Goal: Information Seeking & Learning: Learn about a topic

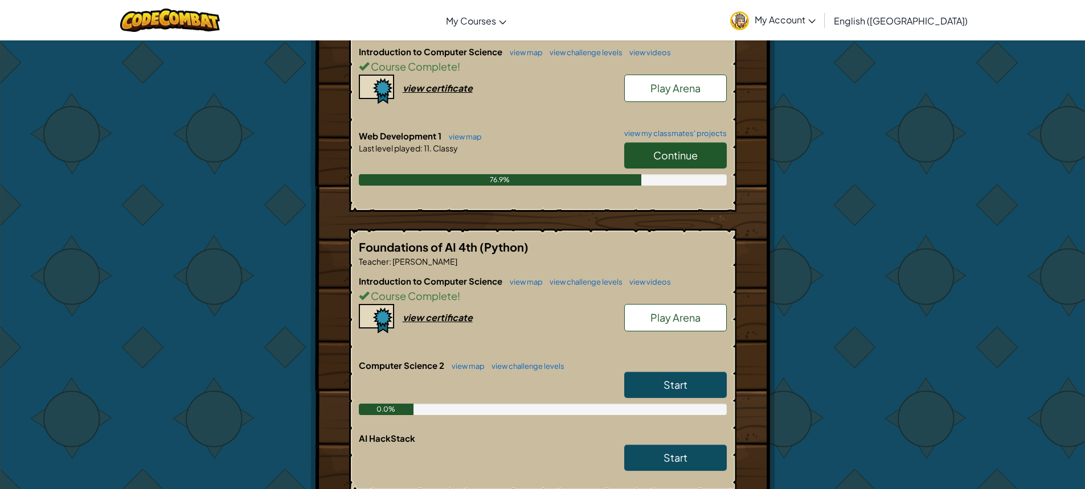
scroll to position [342, 0]
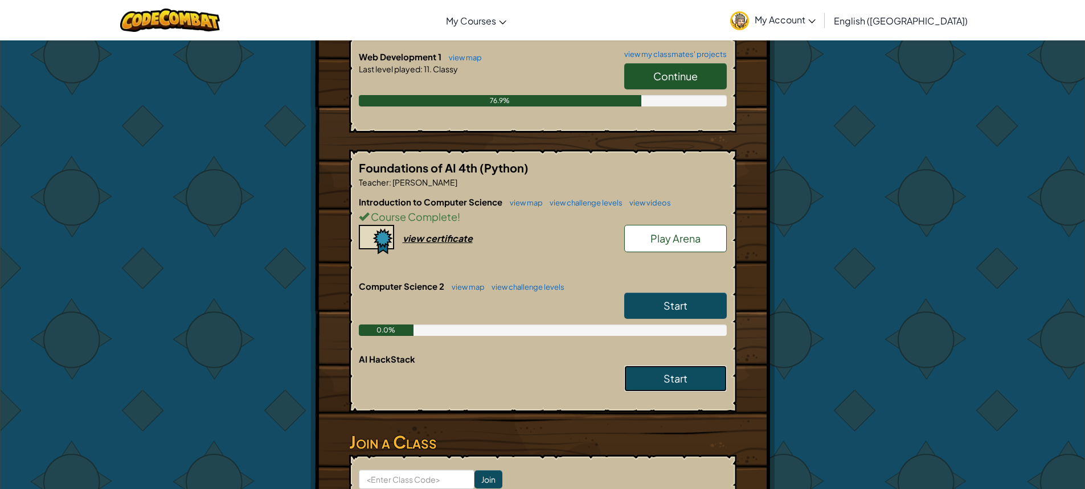
click at [690, 380] on link "Start" at bounding box center [675, 379] width 102 height 26
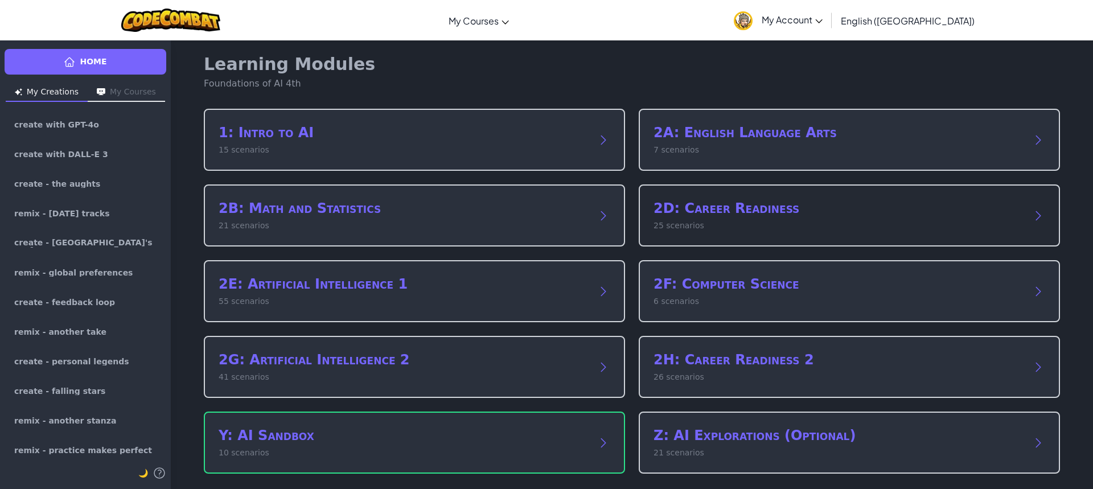
scroll to position [7, 0]
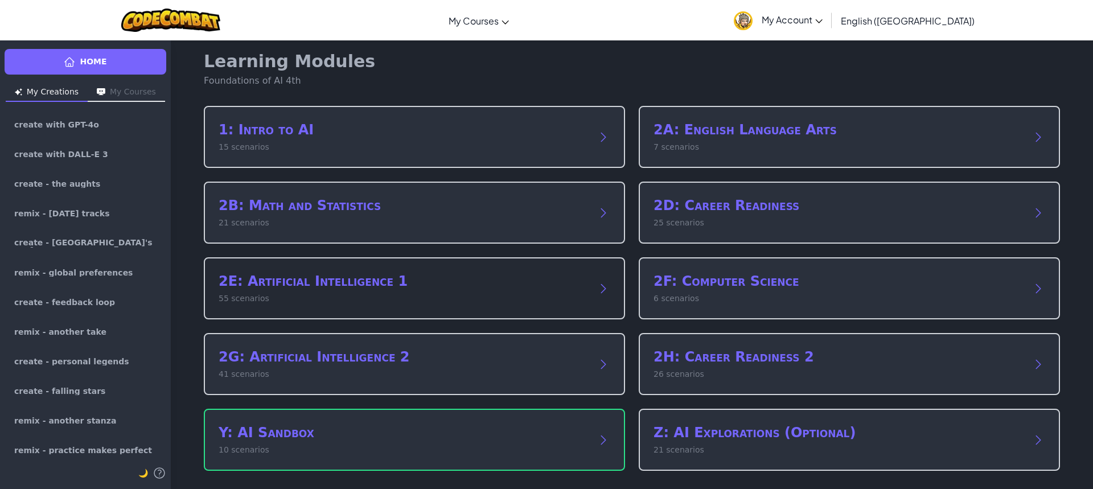
click at [434, 288] on h2 "2E: Artificial Intelligence 1" at bounding box center [403, 281] width 369 height 18
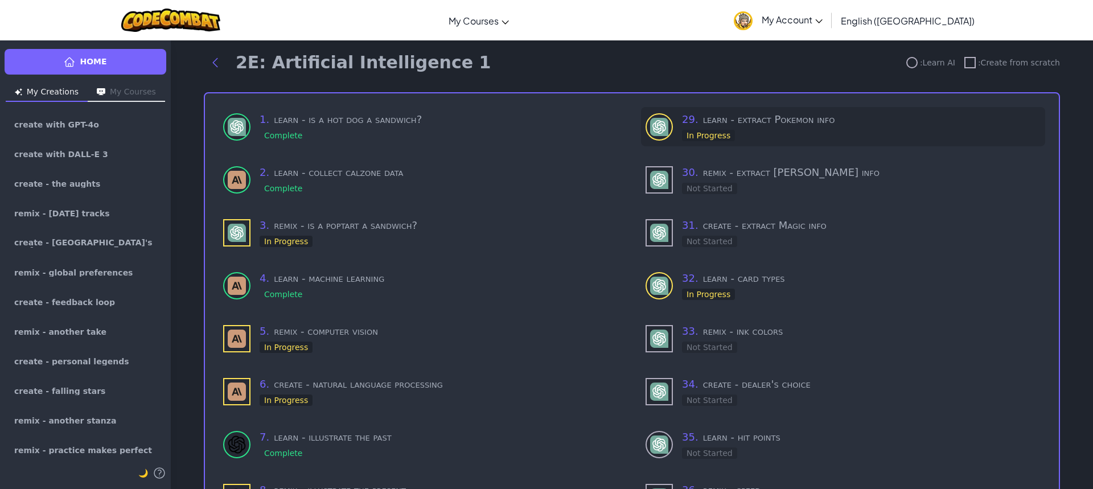
click at [667, 138] on div at bounding box center [659, 126] width 27 height 27
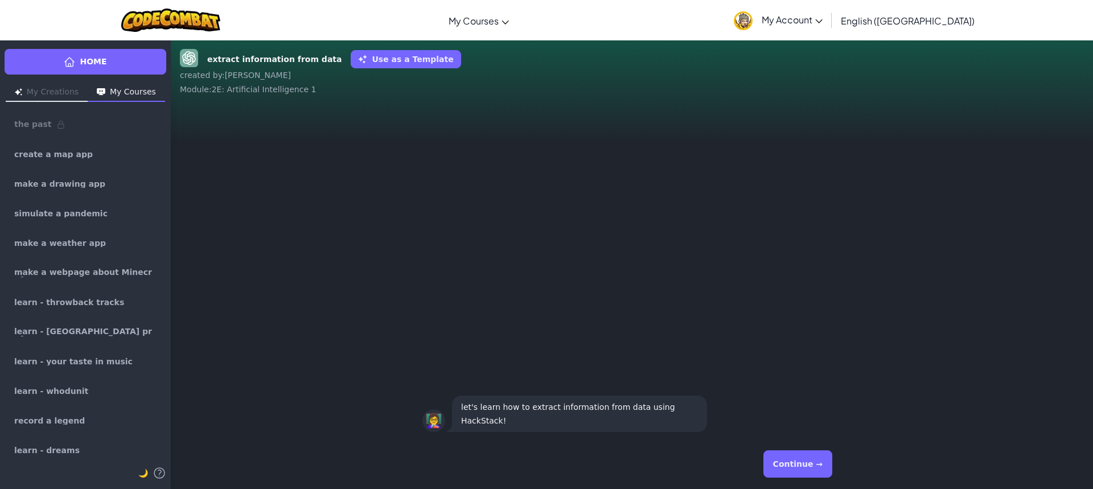
click at [794, 463] on button "Continue →" at bounding box center [797, 463] width 69 height 27
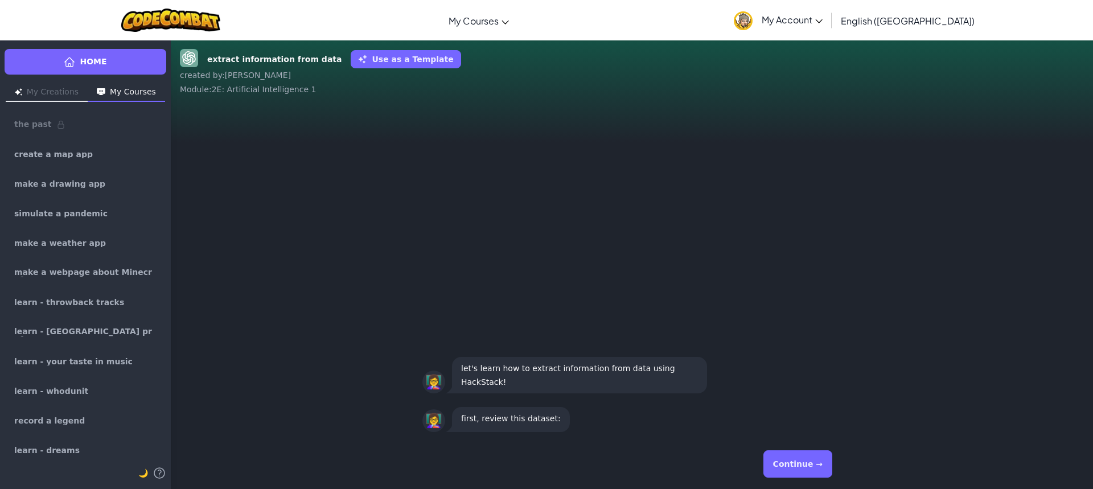
click at [782, 454] on button "Continue →" at bounding box center [797, 463] width 69 height 27
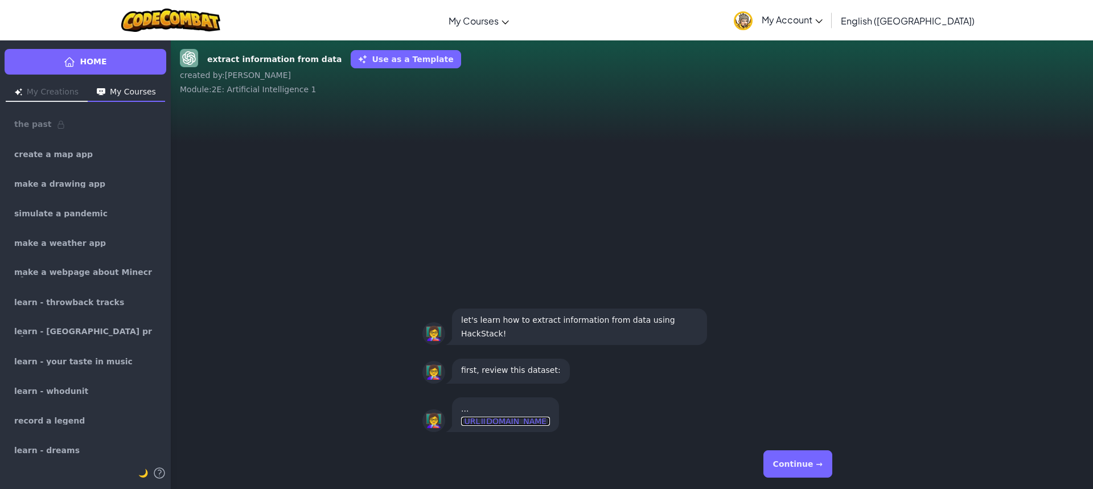
click at [550, 417] on link "https://raw.githubusercontent.com/Datasets/refs/heads/main/Pokemon.csv" at bounding box center [505, 421] width 89 height 9
click at [782, 465] on button "Continue →" at bounding box center [797, 463] width 69 height 27
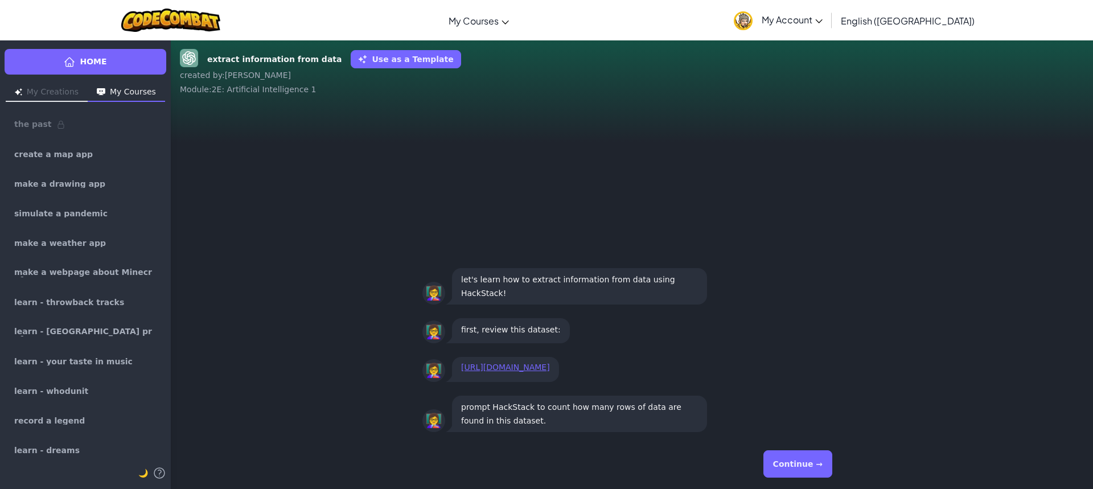
click at [795, 465] on button "Continue →" at bounding box center [797, 463] width 69 height 27
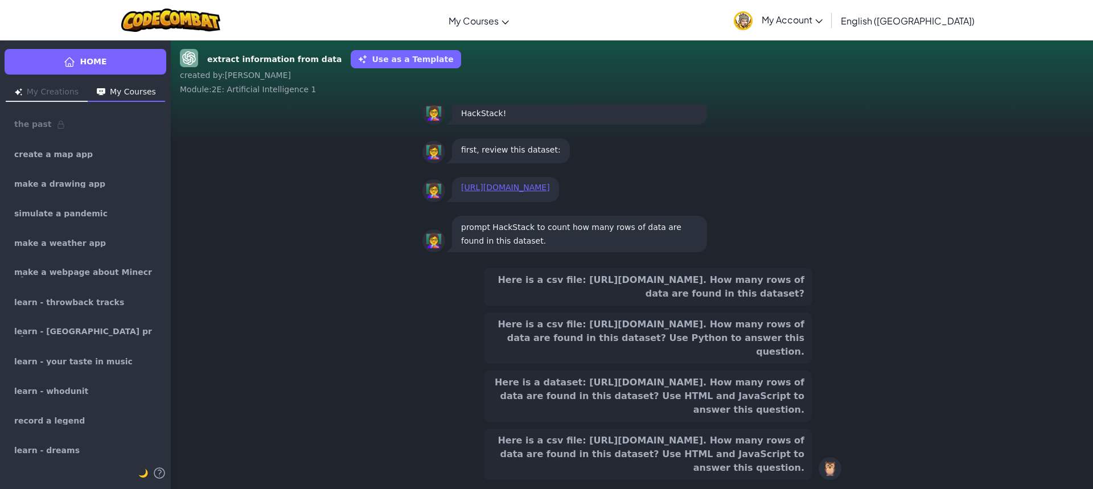
click at [774, 268] on button "Here is a csv file: https://raw.githubusercontent.com/SoniaCoCo/Datasets/refs/h…" at bounding box center [648, 287] width 328 height 38
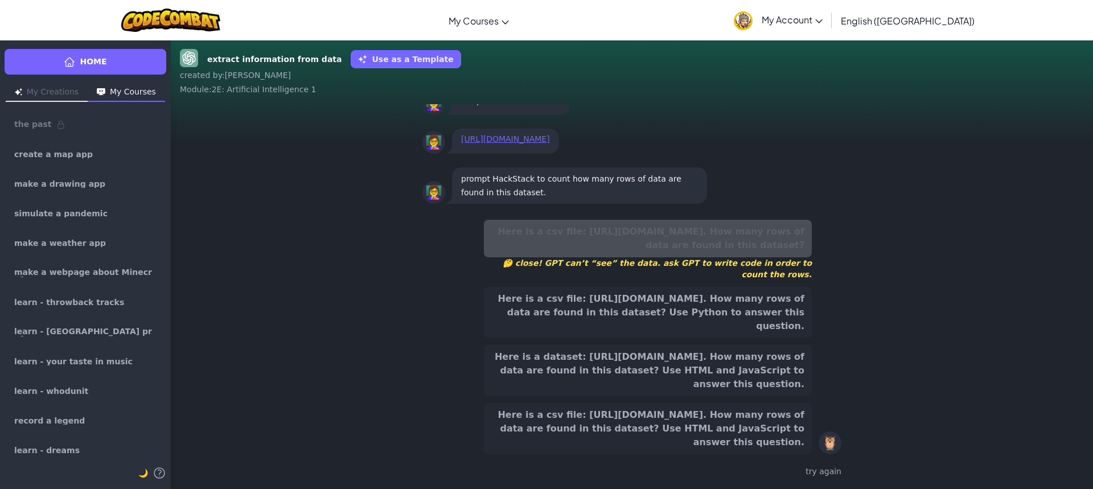
click at [778, 299] on button "Here is a csv file: https://raw.githubusercontent.com/SoniaCoCo/Datasets/refs/h…" at bounding box center [648, 312] width 328 height 51
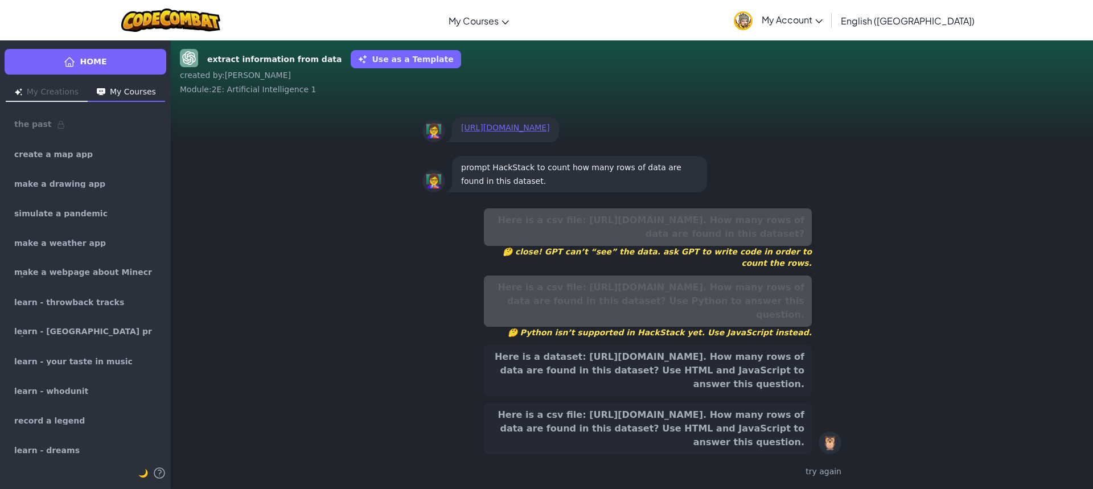
click at [778, 362] on button "Here is a dataset: https://raw.githubusercontent.com/SoniaCoCo/Datasets/refs/he…" at bounding box center [648, 370] width 328 height 51
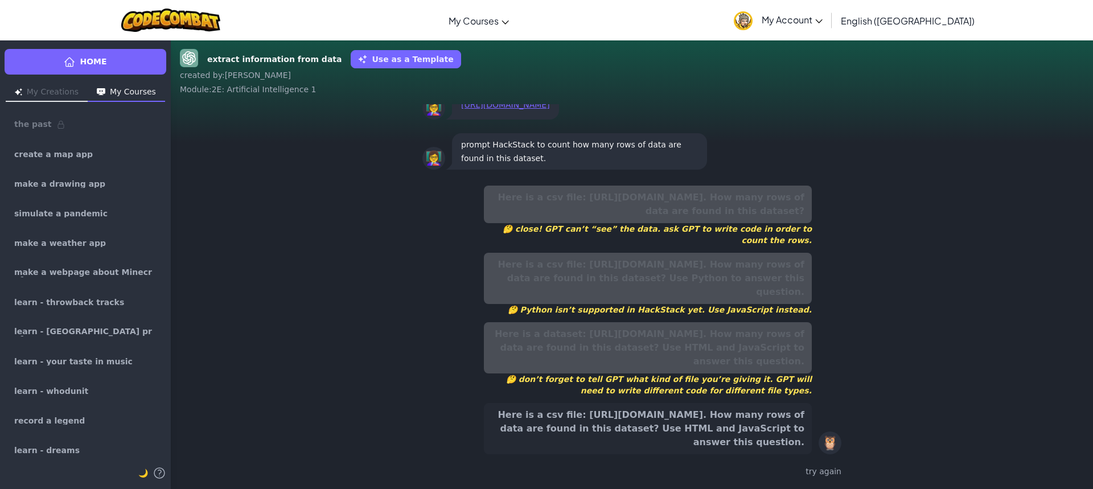
click at [766, 427] on button "Here is a csv file: https://raw.githubusercontent.com/SoniaCoCo/Datasets/refs/h…" at bounding box center [648, 428] width 328 height 51
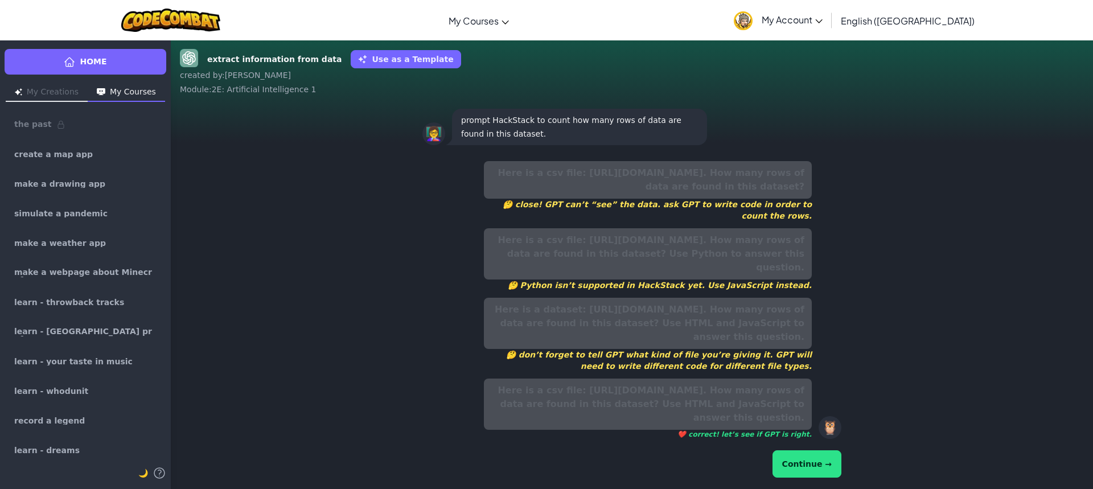
click at [814, 474] on button "Continue →" at bounding box center [807, 463] width 69 height 27
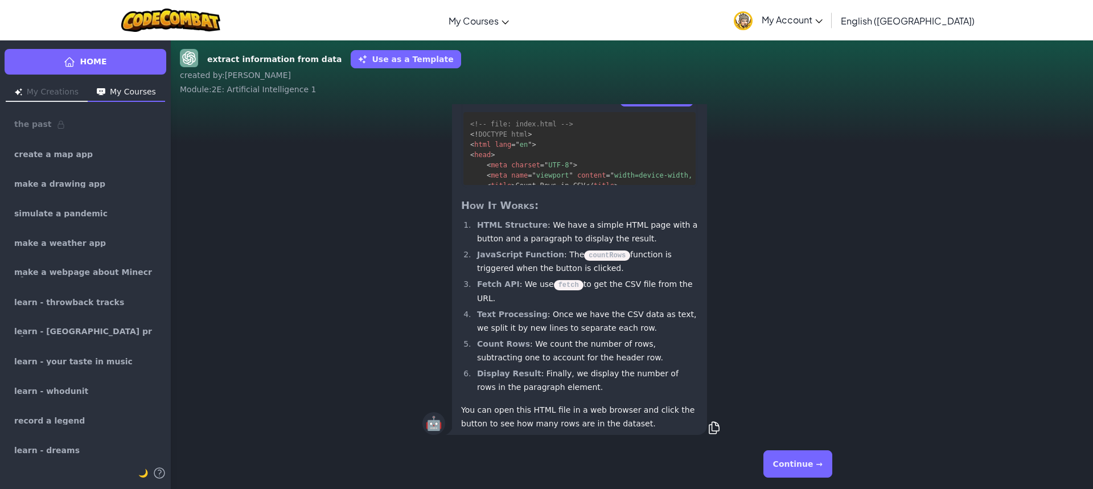
scroll to position [1, 0]
click at [814, 456] on button "Continue →" at bounding box center [797, 463] width 69 height 27
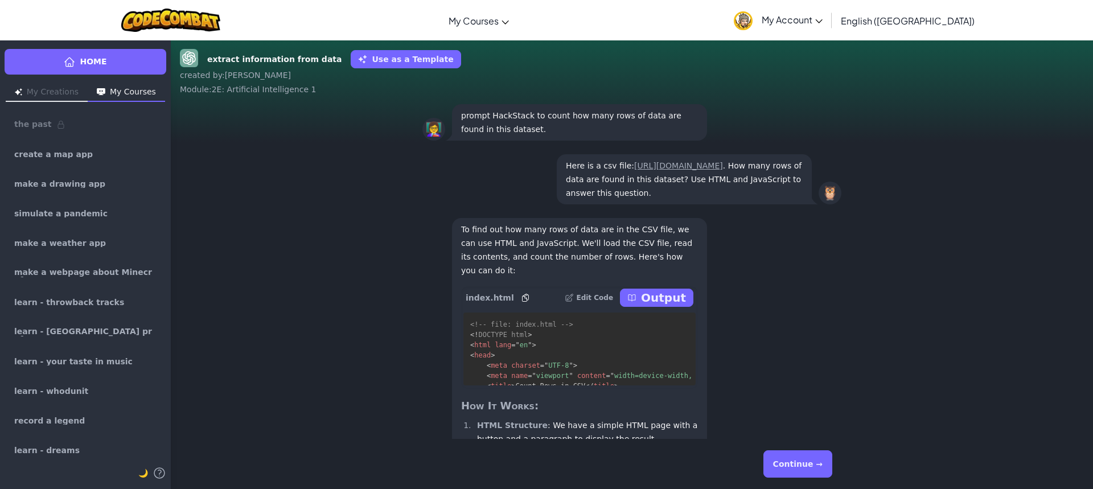
scroll to position [-284, 0]
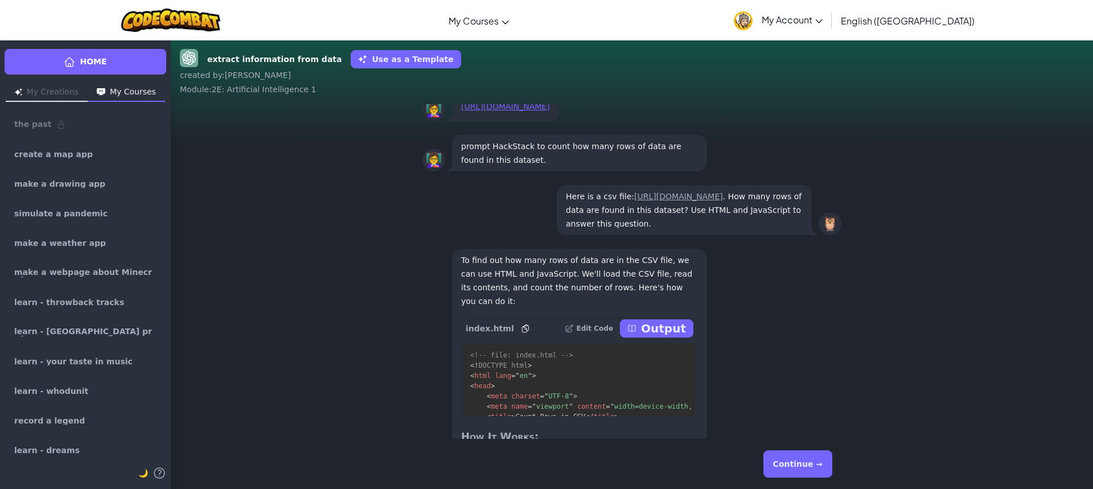
click at [670, 336] on p "Output" at bounding box center [663, 329] width 45 height 16
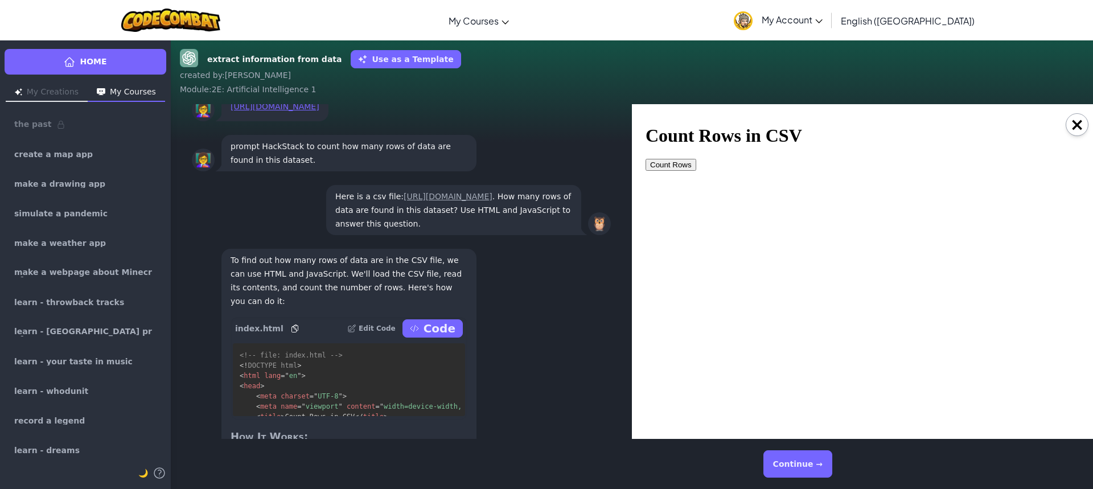
scroll to position [0, 0]
click at [651, 159] on button "Count Rows" at bounding box center [671, 165] width 51 height 12
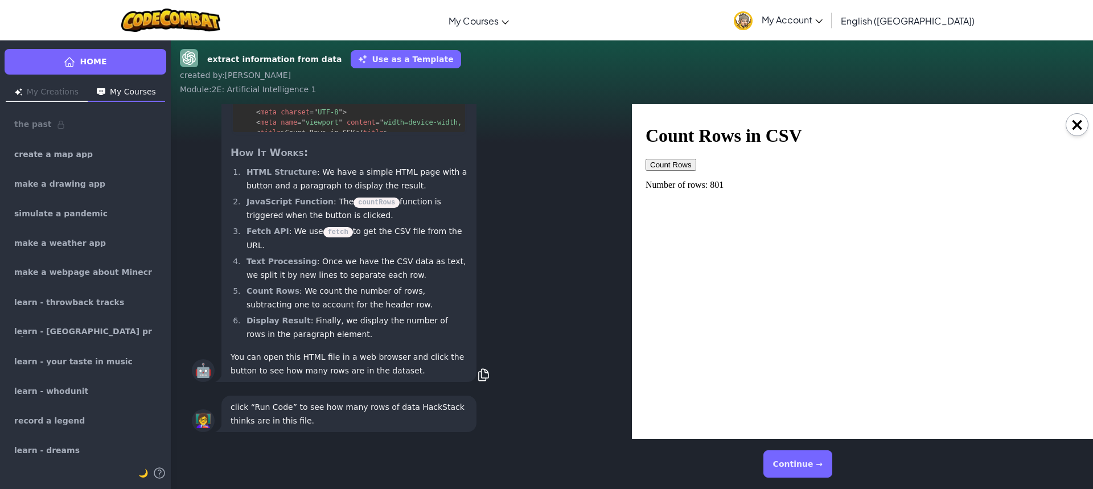
scroll to position [1, 0]
click at [1070, 130] on button "×" at bounding box center [1077, 124] width 23 height 23
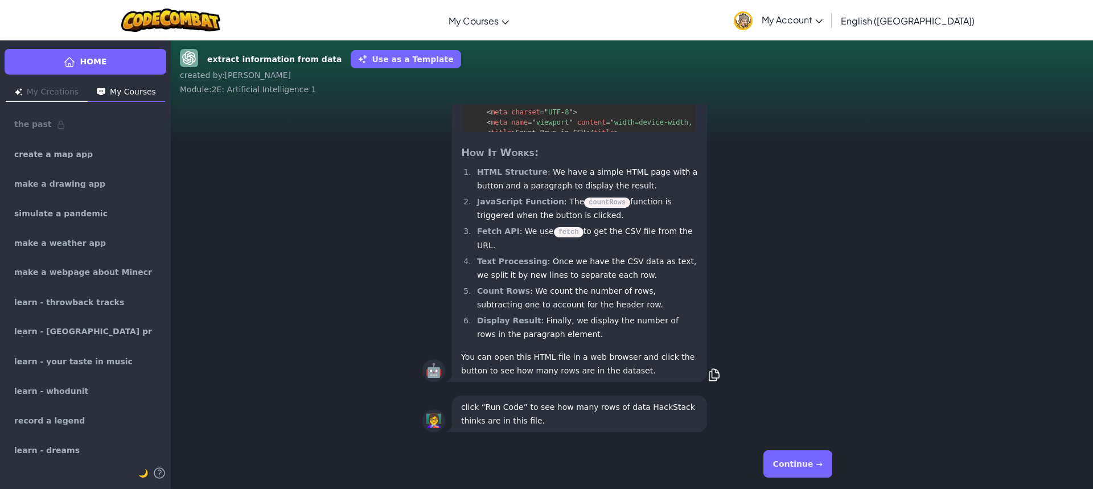
click at [818, 451] on button "Continue →" at bounding box center [797, 463] width 69 height 27
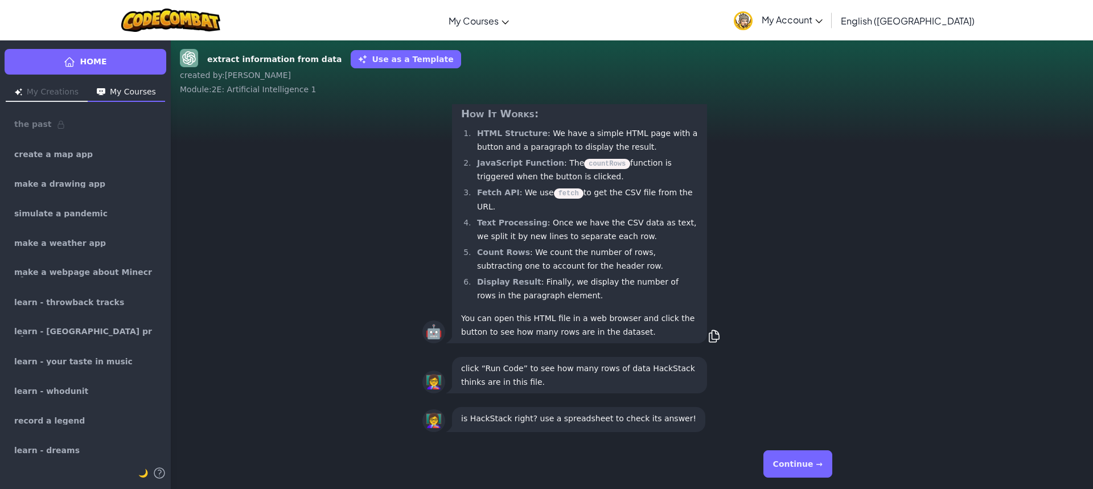
click at [785, 473] on button "Continue →" at bounding box center [797, 463] width 69 height 27
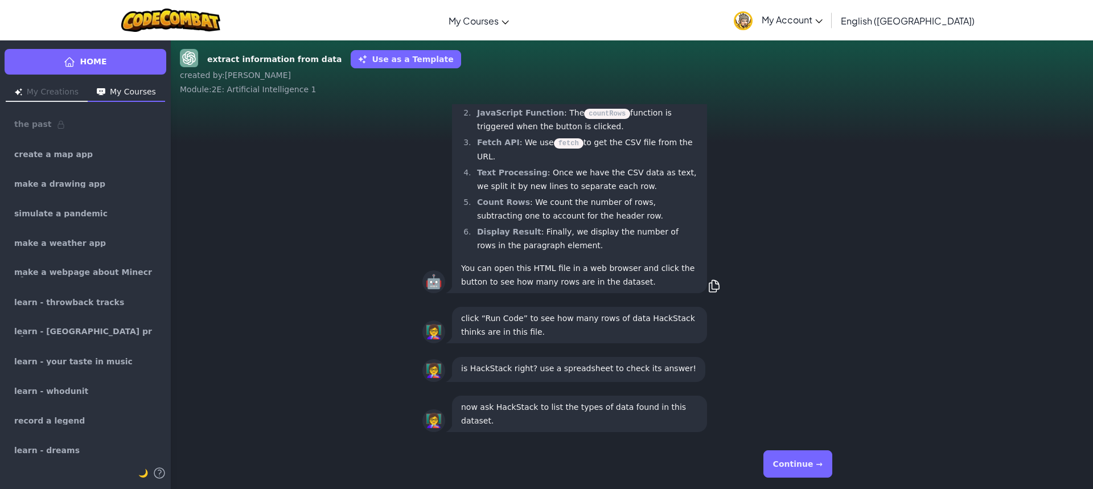
click at [832, 458] on div "Continue →" at bounding box center [631, 464] width 419 height 41
click at [805, 453] on button "Continue →" at bounding box center [797, 463] width 69 height 27
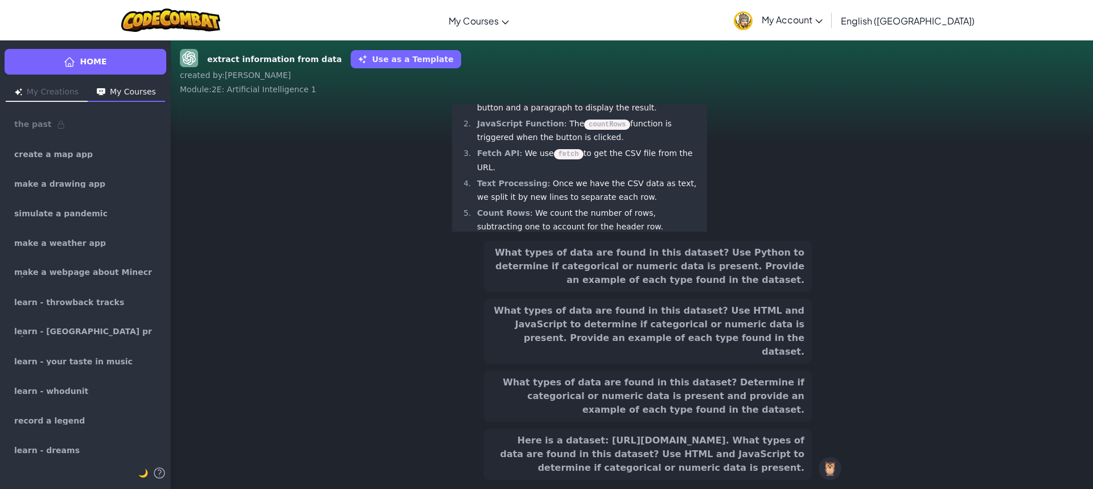
scroll to position [-207, 0]
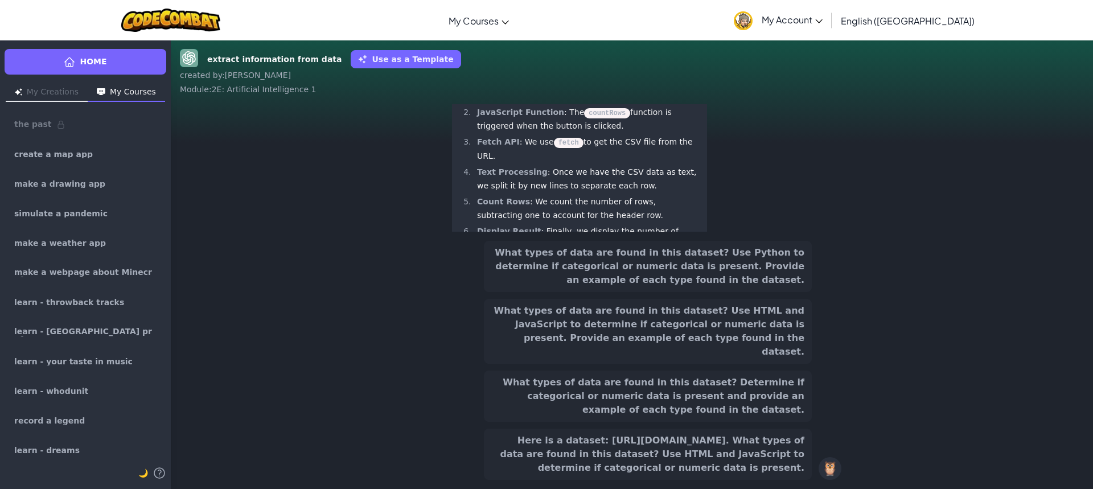
click at [707, 393] on button "What types of data are found in this dataset? Determine if categorical or numer…" at bounding box center [648, 396] width 328 height 51
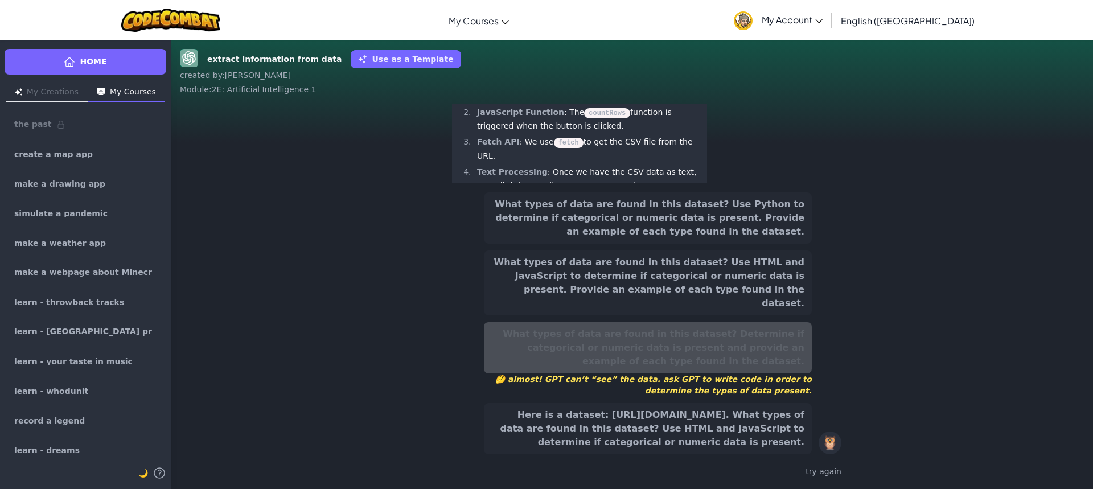
click at [706, 230] on button "What types of data are found in this dataset? Use Python to determine if catego…" at bounding box center [648, 217] width 328 height 51
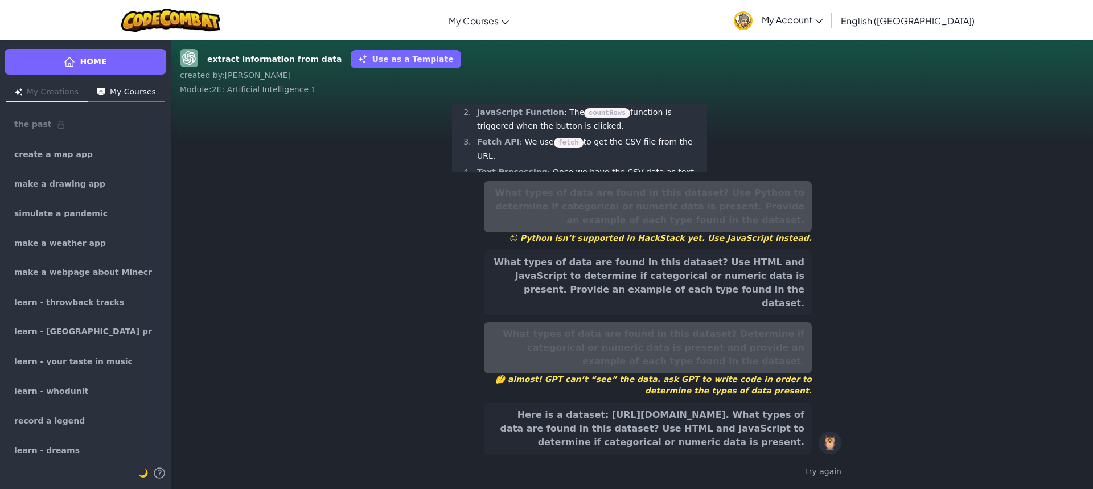
click at [632, 415] on button "Here is a dataset: https://raw.githubusercontent.com/SoniaCoCo/Datasets/refs/he…" at bounding box center [648, 428] width 328 height 51
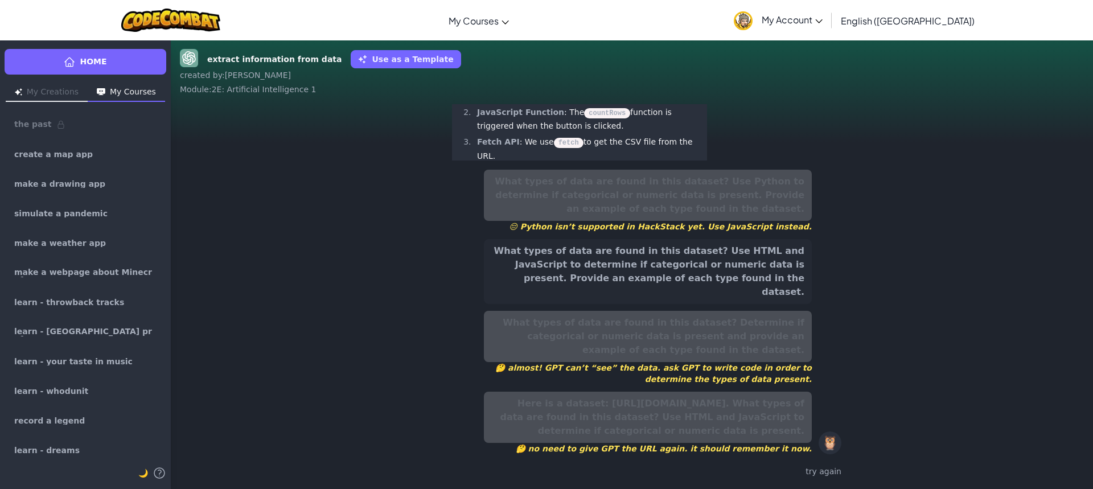
click at [690, 245] on button "What types of data are found in this dataset? Use HTML and JavaScript to determ…" at bounding box center [648, 271] width 328 height 65
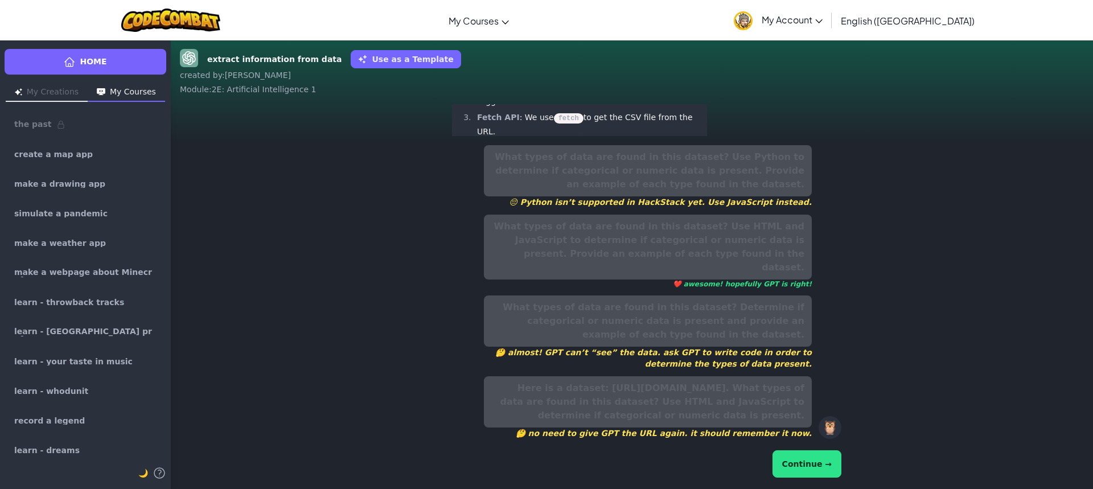
scroll to position [-302, 0]
click at [809, 457] on button "Continue →" at bounding box center [807, 463] width 69 height 27
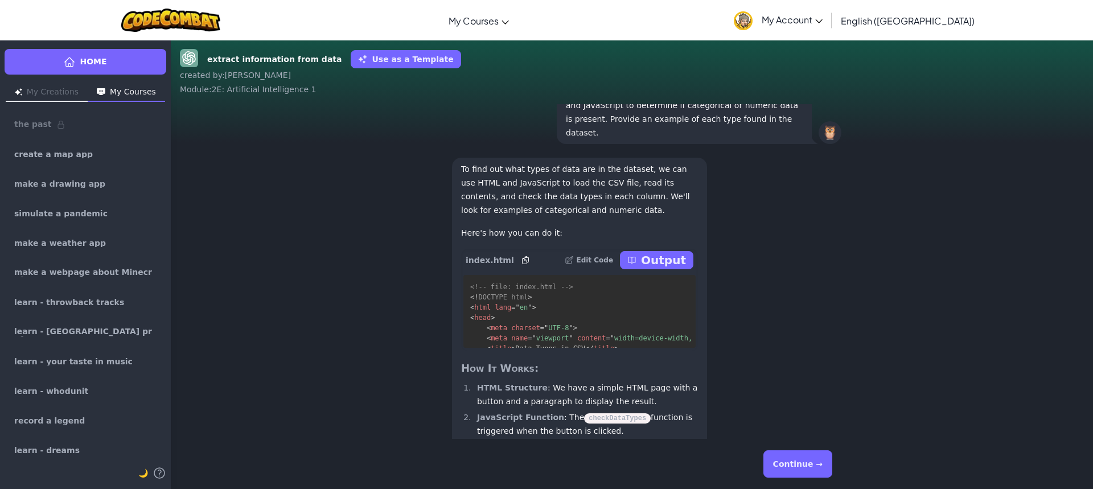
scroll to position [-179, 0]
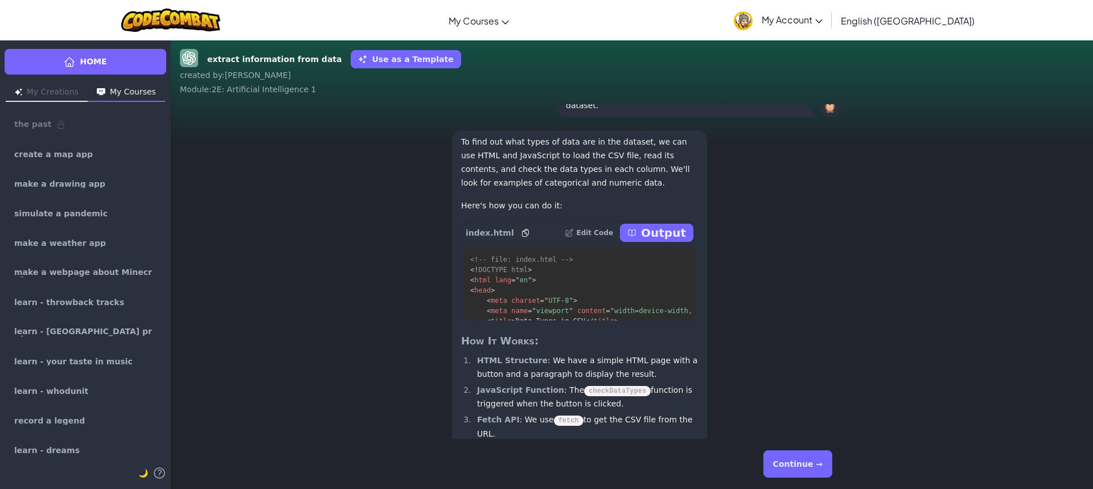
click at [672, 241] on p "Output" at bounding box center [663, 233] width 45 height 16
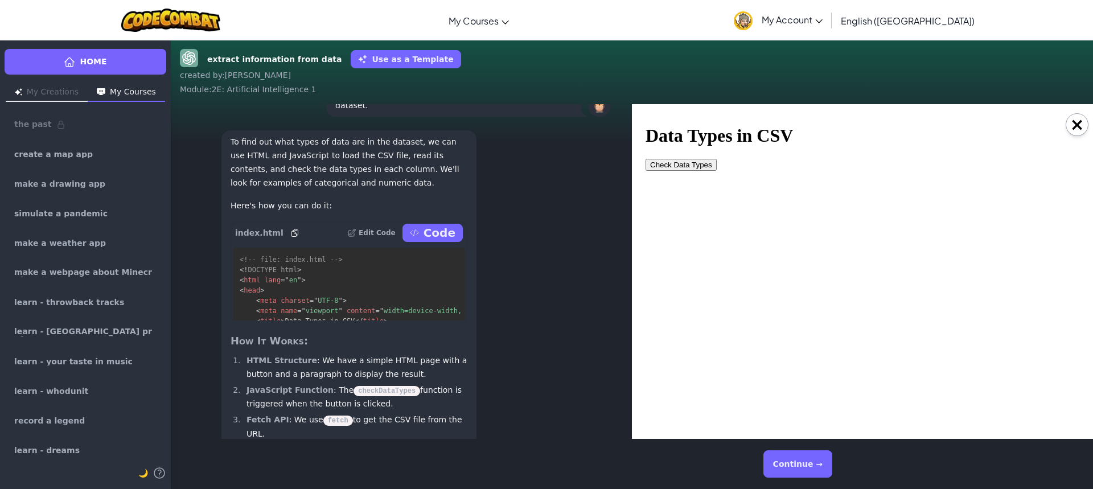
scroll to position [0, 0]
click at [688, 162] on button "Check Data Types" at bounding box center [681, 165] width 71 height 12
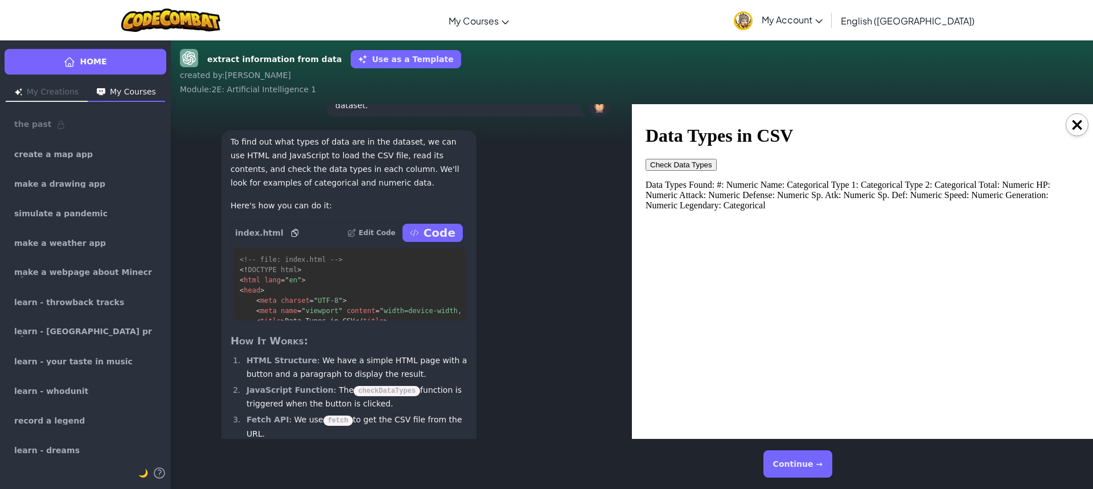
click at [1084, 117] on div "×" at bounding box center [862, 271] width 461 height 335
click at [1082, 119] on button "×" at bounding box center [1077, 124] width 23 height 23
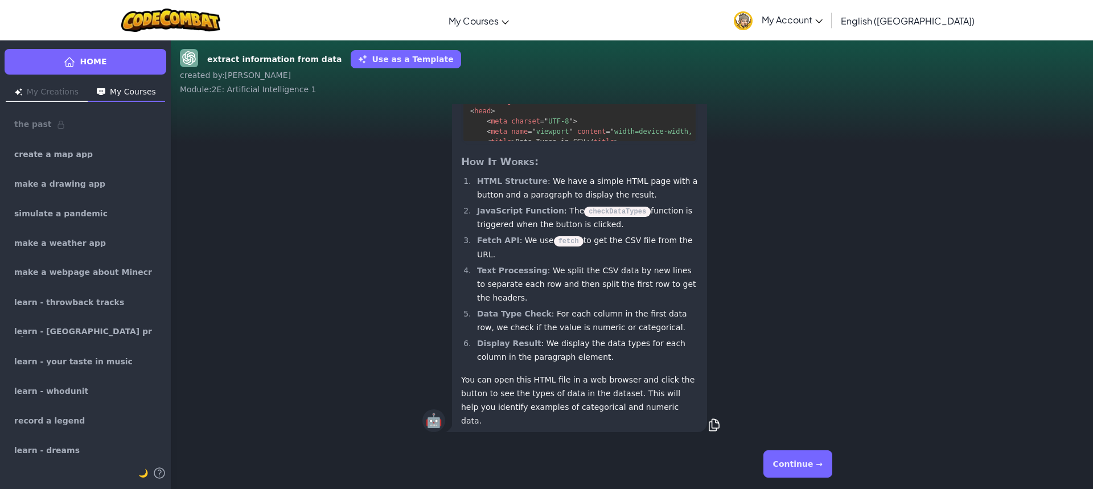
drag, startPoint x: 816, startPoint y: 464, endPoint x: 810, endPoint y: 465, distance: 6.3
click at [816, 463] on button "Continue →" at bounding box center [797, 463] width 69 height 27
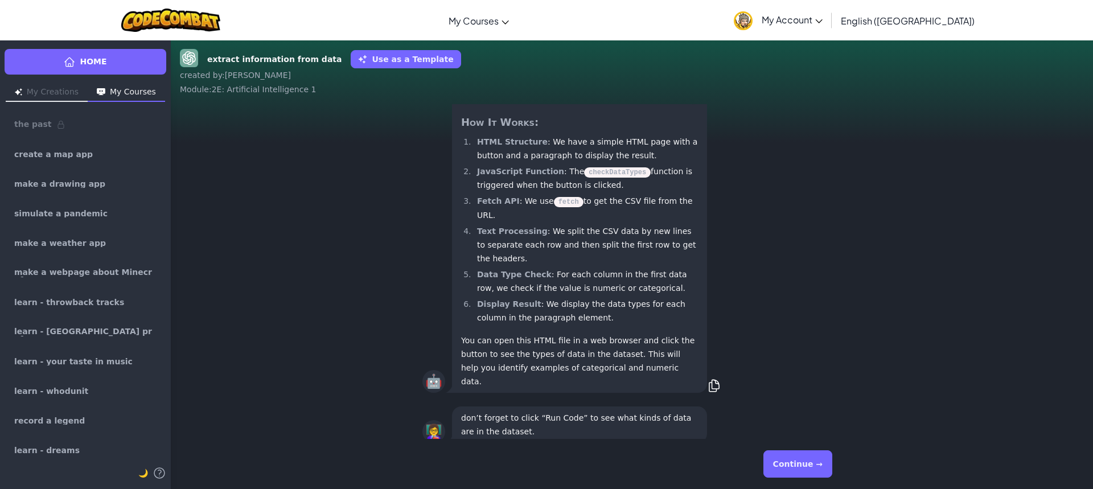
scroll to position [1, 0]
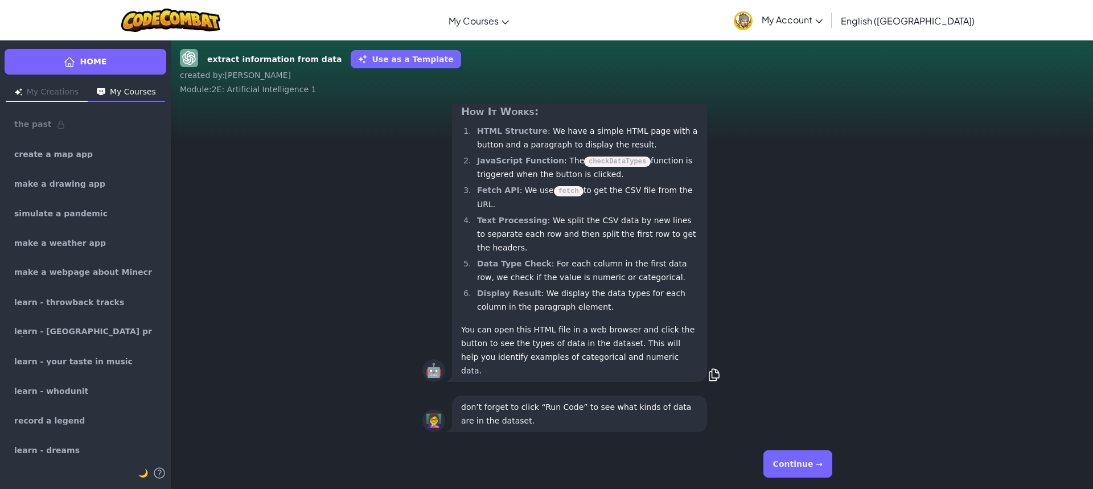
drag, startPoint x: 814, startPoint y: 460, endPoint x: 804, endPoint y: 454, distance: 12.0
click at [814, 460] on button "Continue →" at bounding box center [797, 463] width 69 height 27
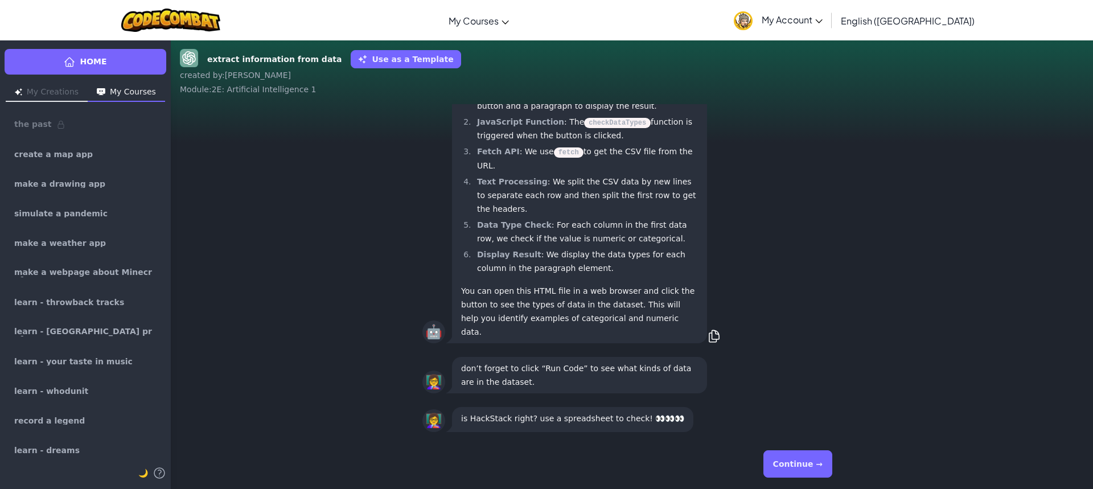
click at [795, 469] on button "Continue →" at bounding box center [797, 463] width 69 height 27
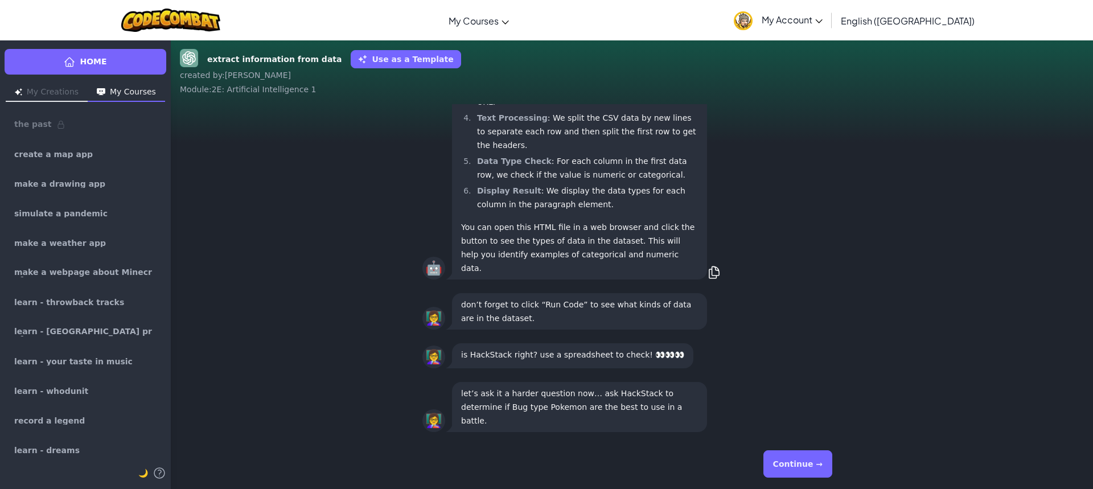
drag, startPoint x: 829, startPoint y: 467, endPoint x: 828, endPoint y: 461, distance: 5.7
click at [829, 461] on button "Continue →" at bounding box center [797, 463] width 69 height 27
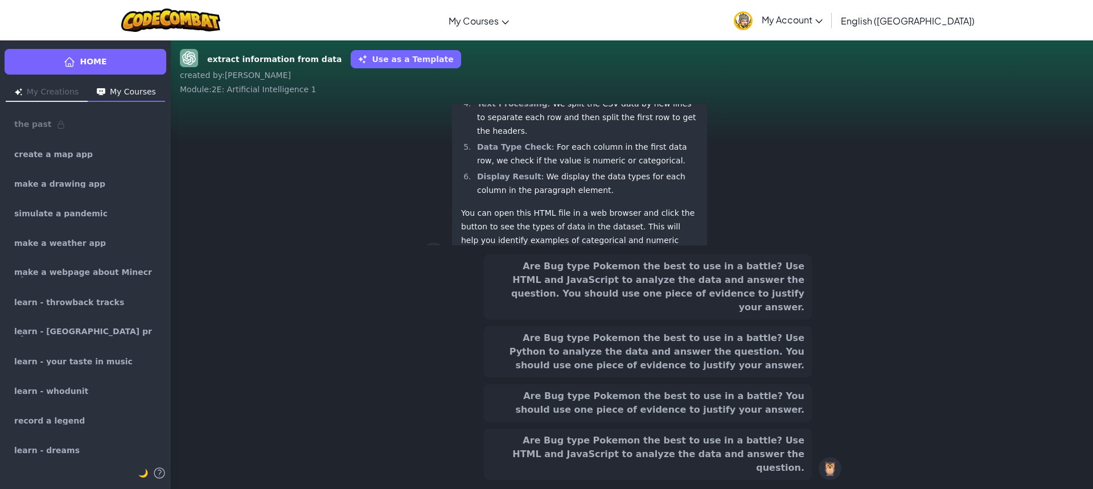
scroll to position [-166, 0]
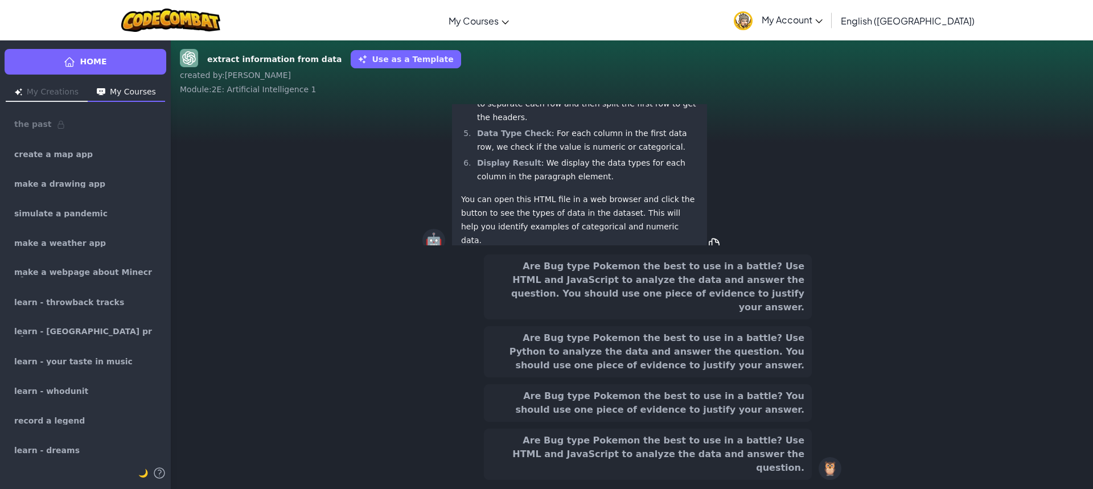
click at [703, 413] on button "Are Bug type Pokemon the best to use in a battle? You should use one piece of e…" at bounding box center [648, 403] width 328 height 38
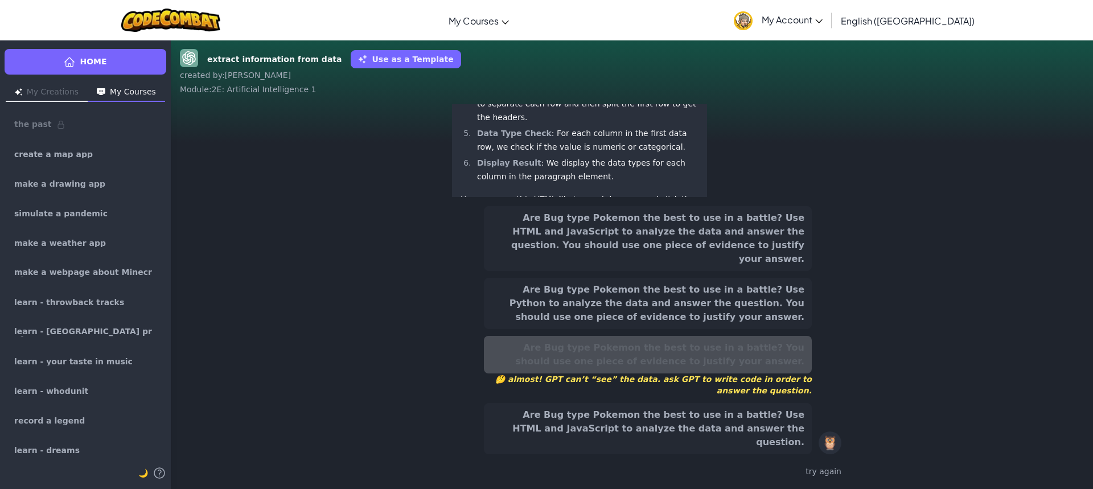
click at [770, 439] on button "Are Bug type Pokemon the best to use in a battle? Use HTML and JavaScript to an…" at bounding box center [648, 428] width 328 height 51
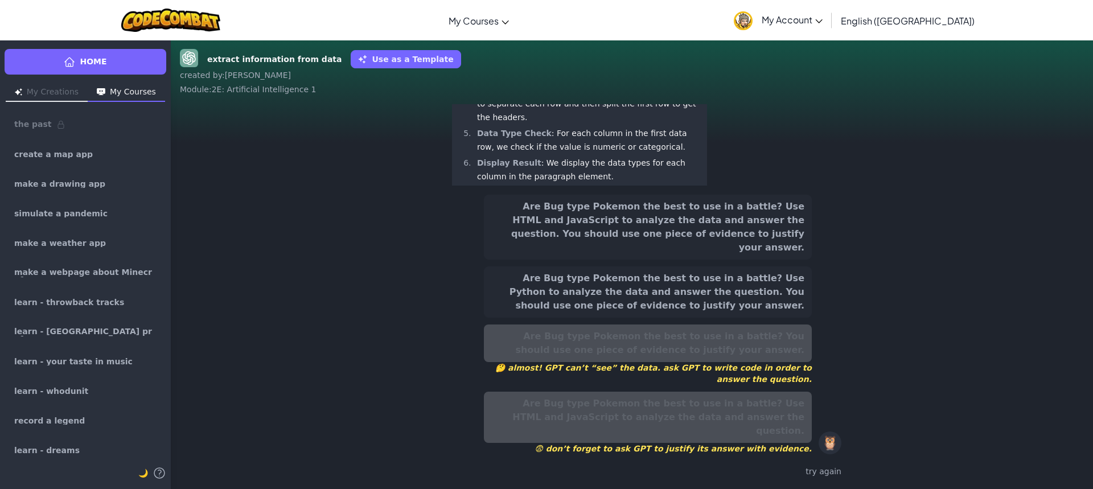
click at [730, 285] on button "Are Bug type Pokemon the best to use in a battle? Use Python to analyze the dat…" at bounding box center [648, 291] width 328 height 51
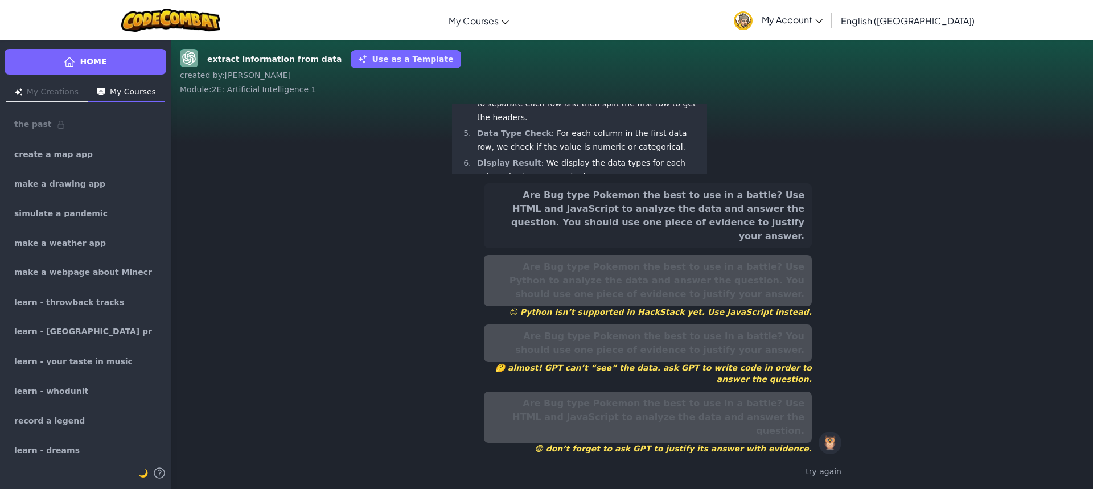
click at [746, 248] on button "Are Bug type Pokemon the best to use in a battle? Use HTML and JavaScript to an…" at bounding box center [648, 215] width 328 height 65
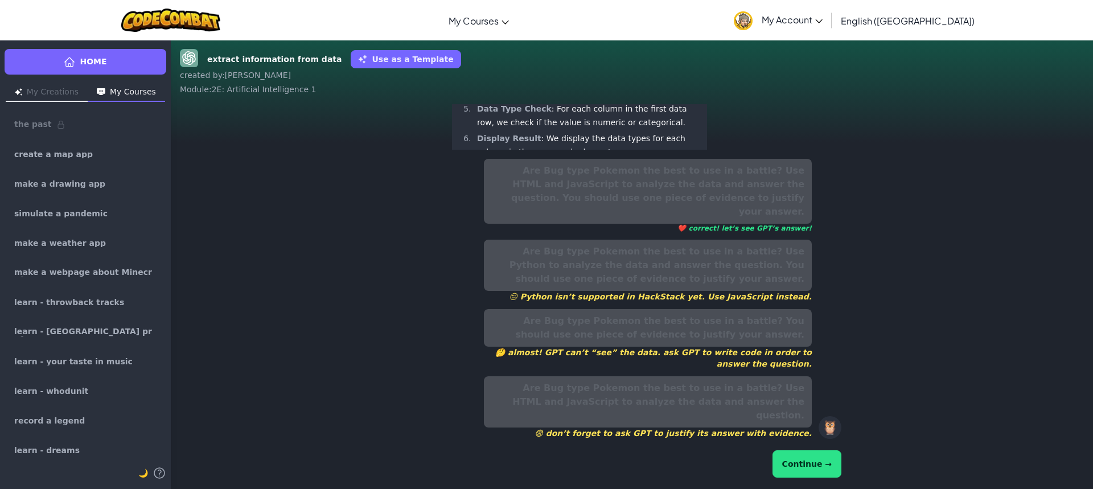
scroll to position [-261, 0]
click at [817, 482] on div "Are Bug type Pokemon the best to use in a battle? Use HTML and JavaScript to an…" at bounding box center [631, 319] width 419 height 330
click at [814, 478] on div "Continue →" at bounding box center [631, 464] width 419 height 32
click at [814, 474] on button "Continue →" at bounding box center [807, 463] width 69 height 27
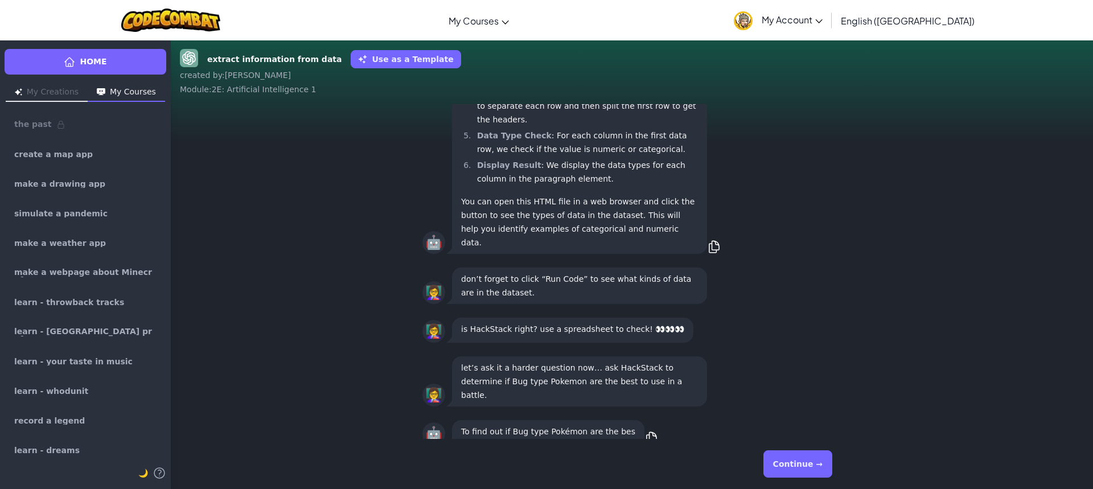
click at [808, 463] on button "Continue →" at bounding box center [797, 463] width 69 height 27
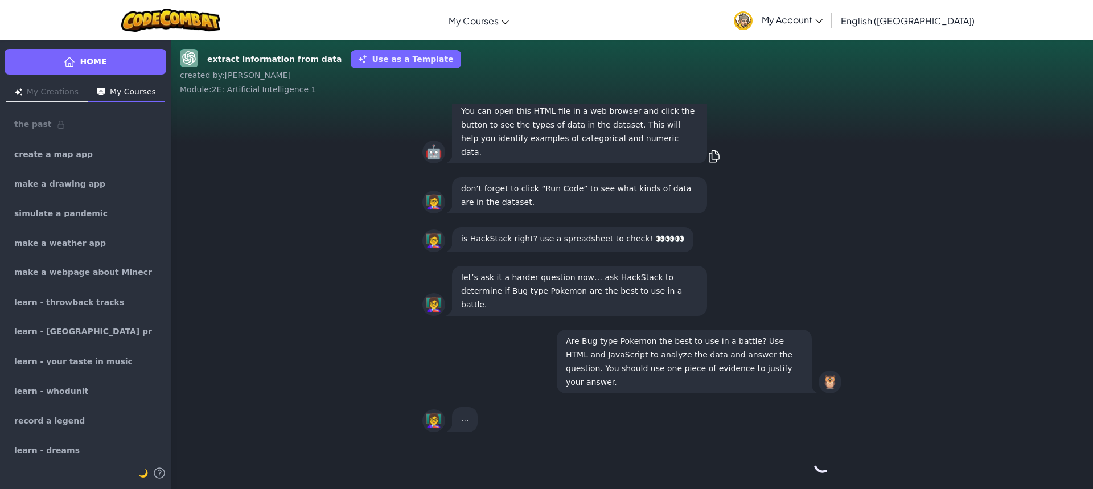
scroll to position [1, 0]
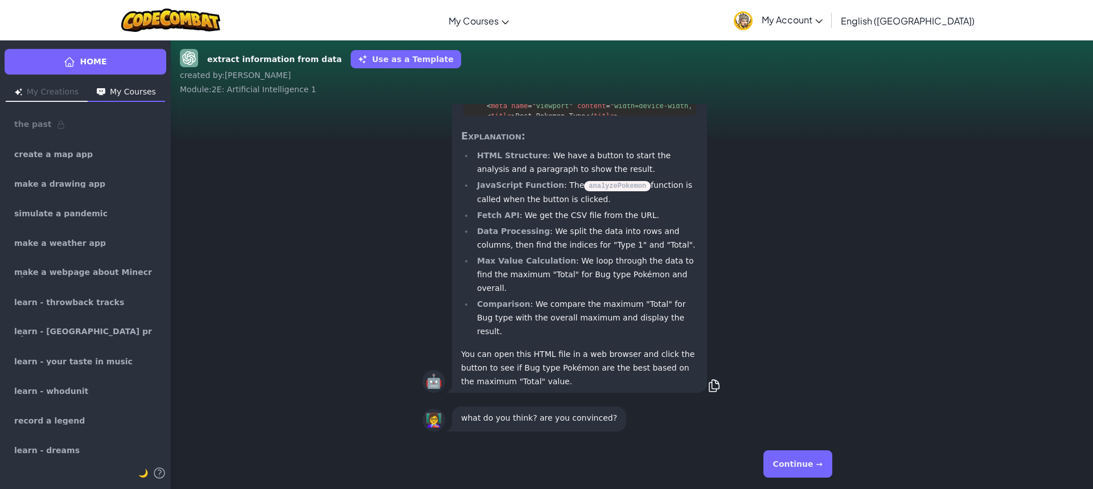
click at [797, 444] on div "Continue →" at bounding box center [631, 464] width 419 height 41
click at [794, 463] on button "Continue →" at bounding box center [797, 463] width 69 height 27
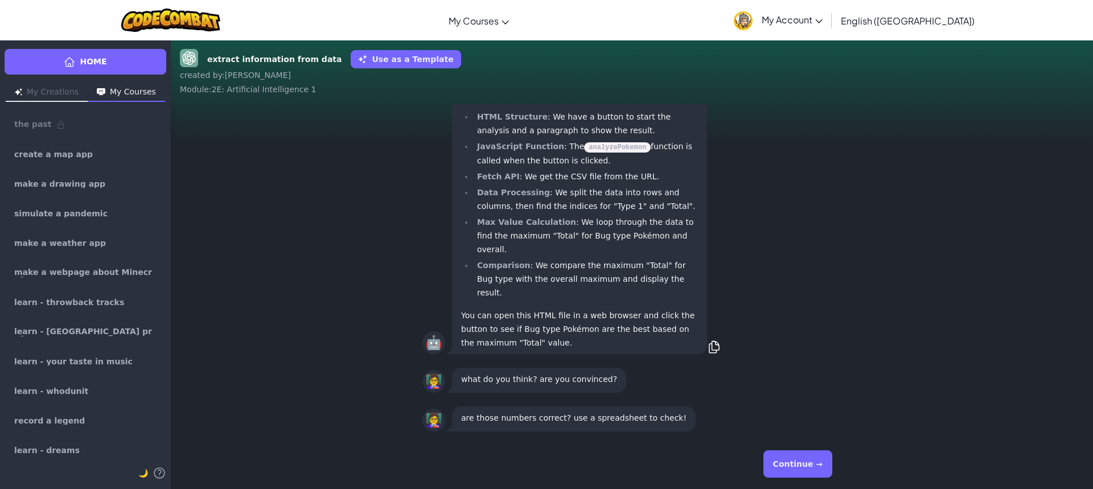
click at [783, 470] on button "Continue →" at bounding box center [797, 463] width 69 height 27
click at [781, 461] on button "Continue →" at bounding box center [797, 463] width 69 height 27
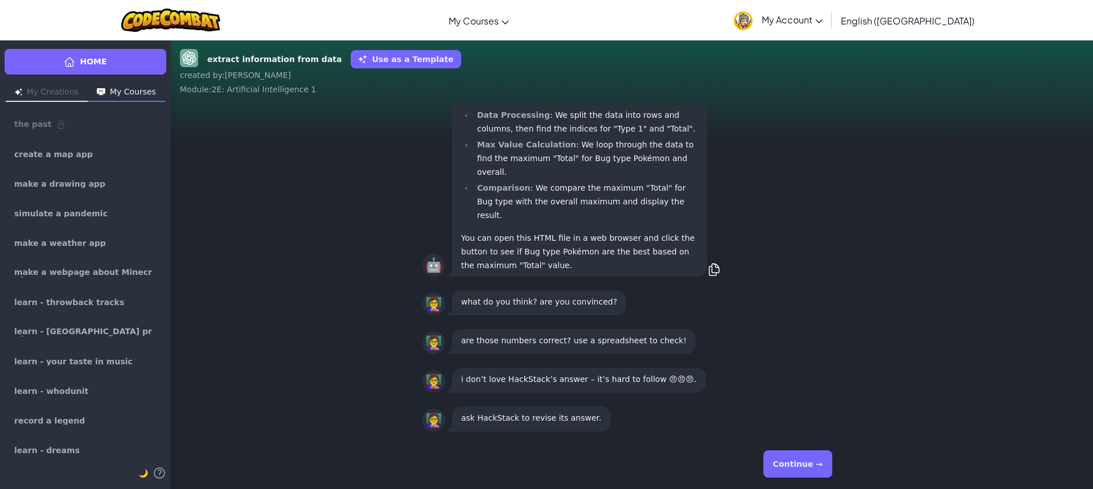
click at [801, 465] on button "Continue →" at bounding box center [797, 463] width 69 height 27
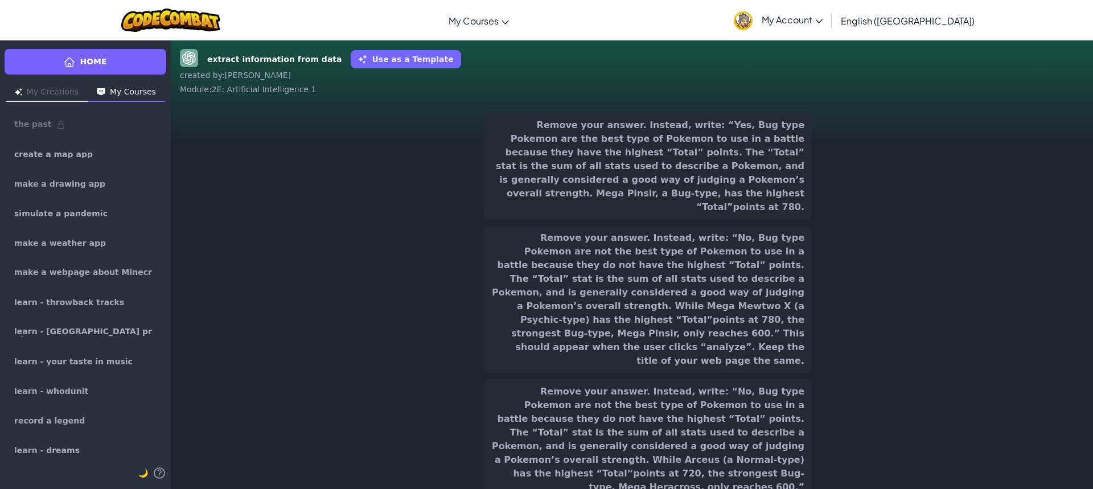
scroll to position [-334, 0]
click at [614, 179] on button "Remove your answer. Instead, write: “Yes, Bug type Pokemon are the best type of…" at bounding box center [648, 166] width 328 height 106
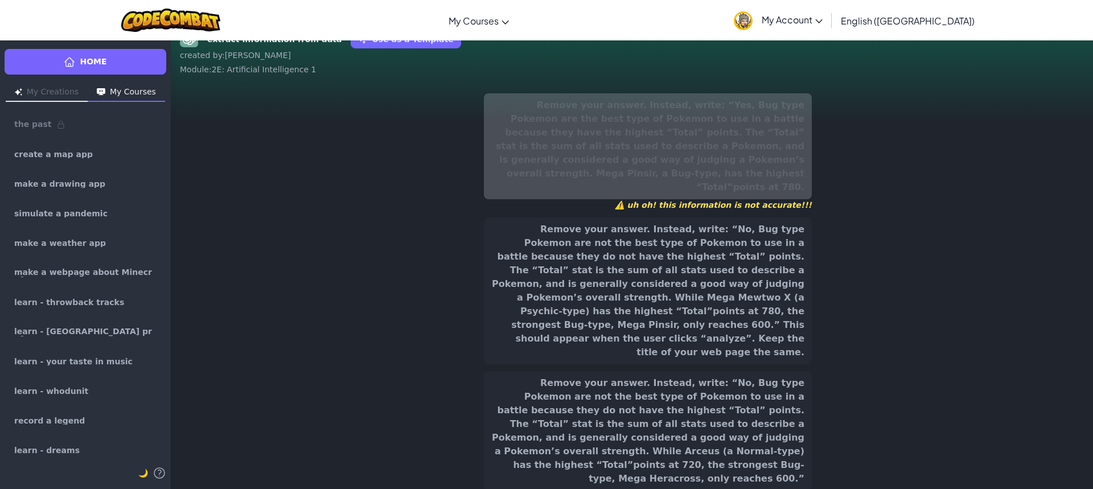
scroll to position [46, 0]
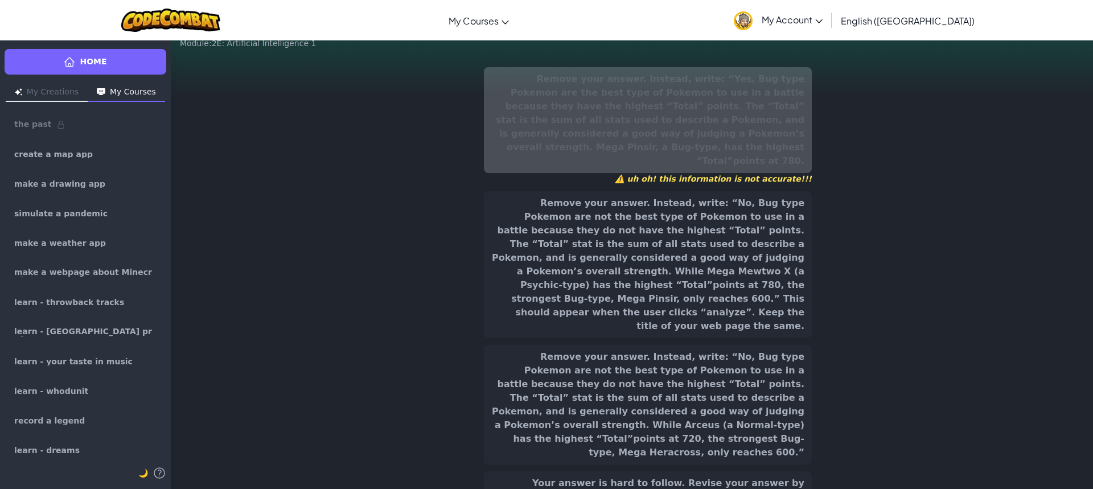
click at [639, 351] on button "Remove your answer. Instead, write: “No, Bug type Pokemon are not the best type…" at bounding box center [648, 405] width 328 height 120
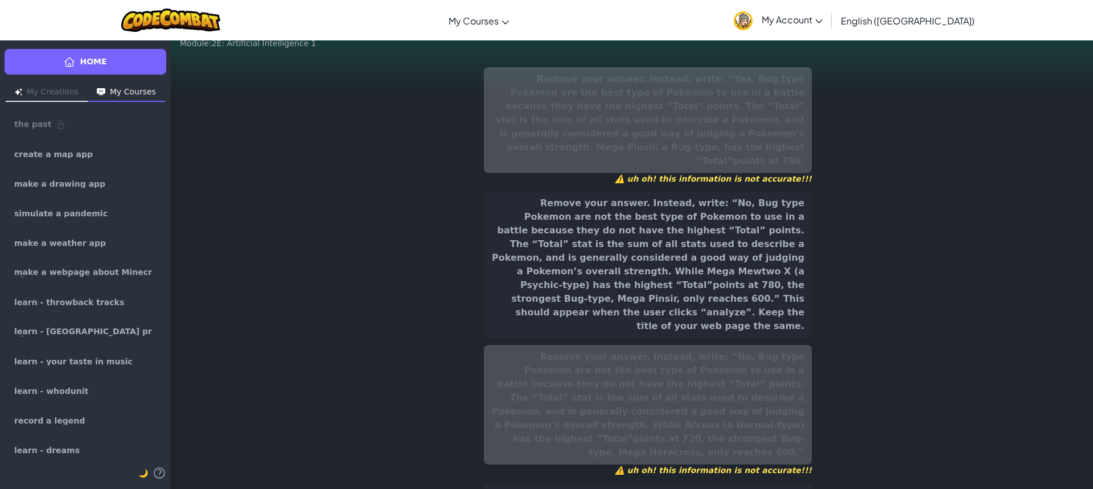
click at [646, 269] on button "Remove your answer. Instead, write: “No, Bug type Pokemon are not the best type…" at bounding box center [648, 264] width 328 height 147
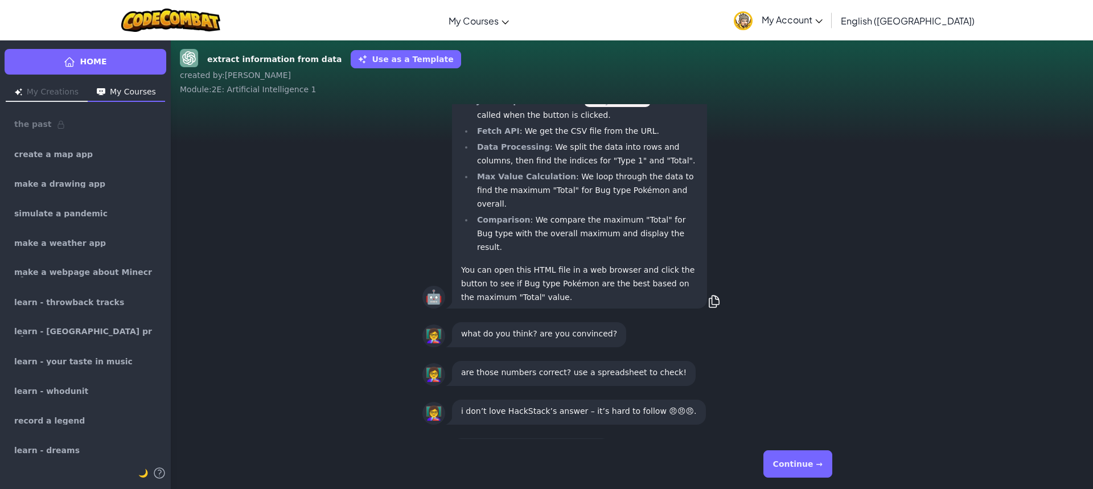
scroll to position [0, 0]
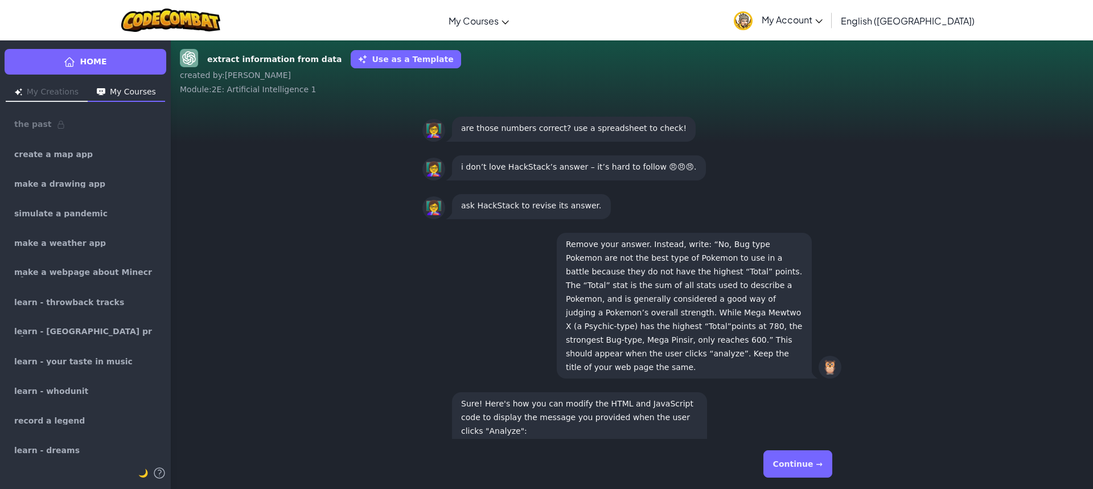
click at [806, 454] on button "Continue →" at bounding box center [797, 463] width 69 height 27
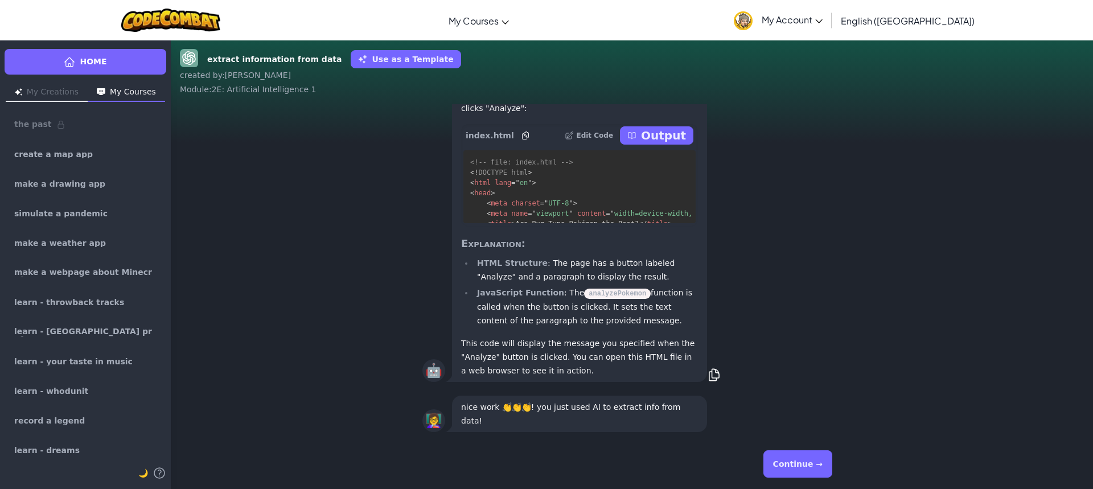
click at [810, 458] on button "Continue →" at bounding box center [797, 463] width 69 height 27
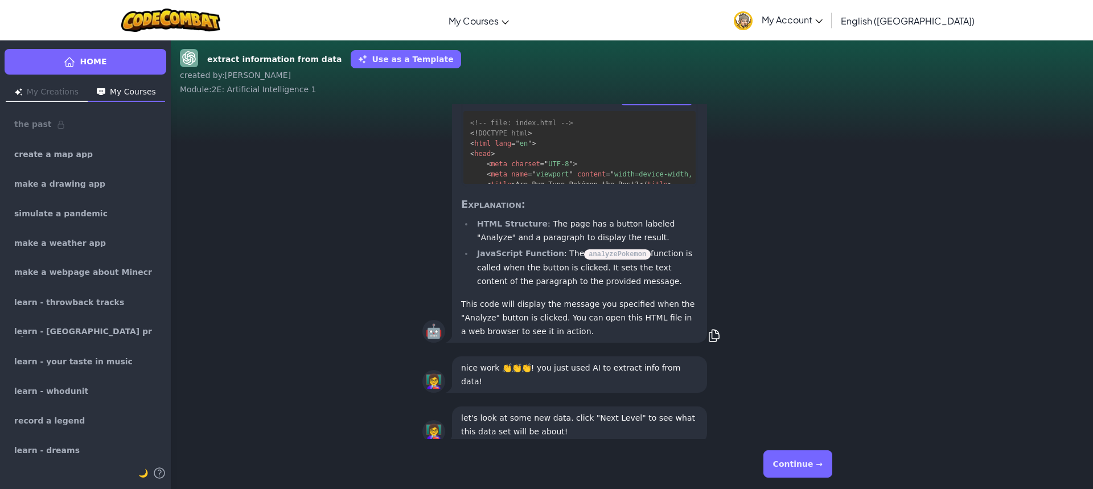
click at [803, 457] on button "Continue →" at bounding box center [797, 463] width 69 height 27
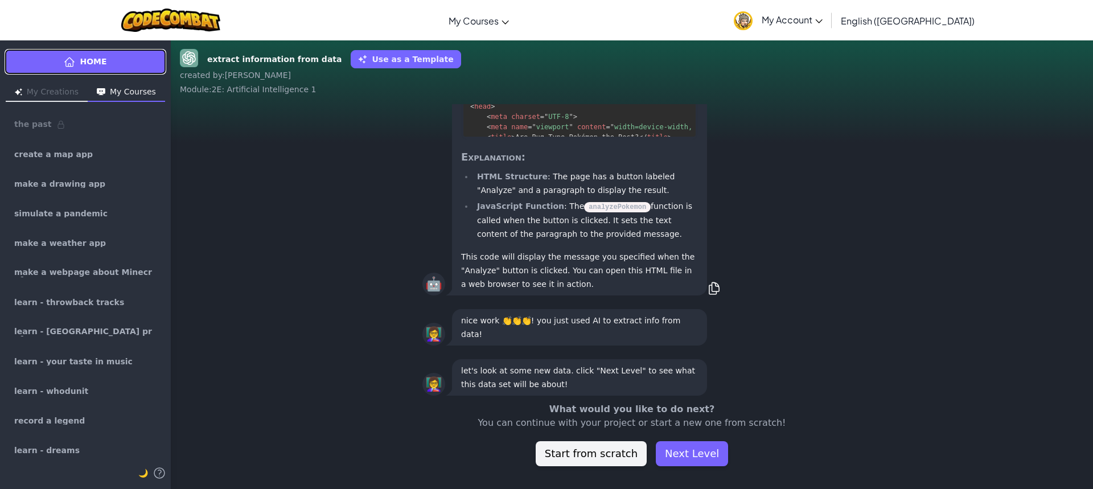
click at [83, 72] on link "Home" at bounding box center [86, 62] width 162 height 26
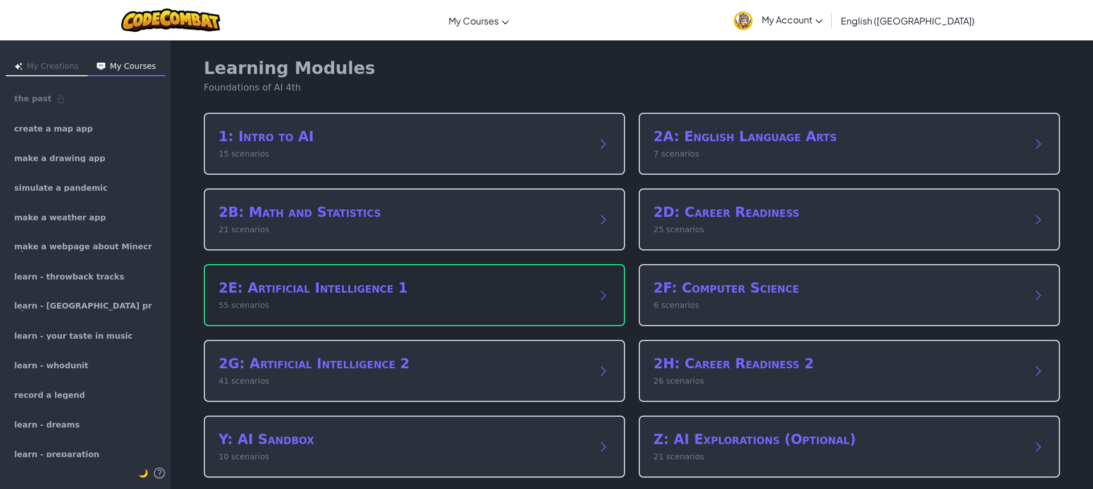
click at [301, 286] on h2 "2E: Artificial Intelligence 1" at bounding box center [403, 288] width 369 height 18
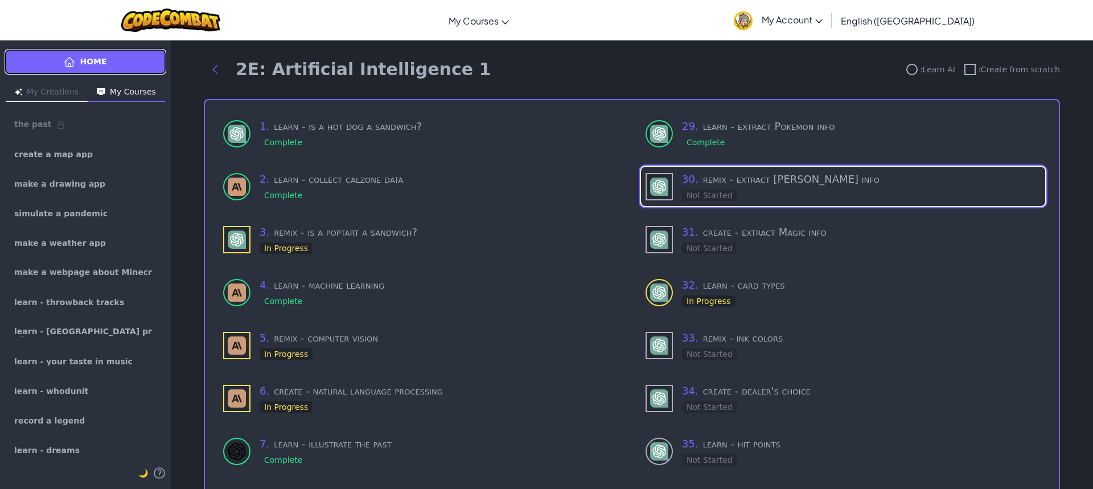
click at [57, 62] on link "Home" at bounding box center [86, 62] width 162 height 26
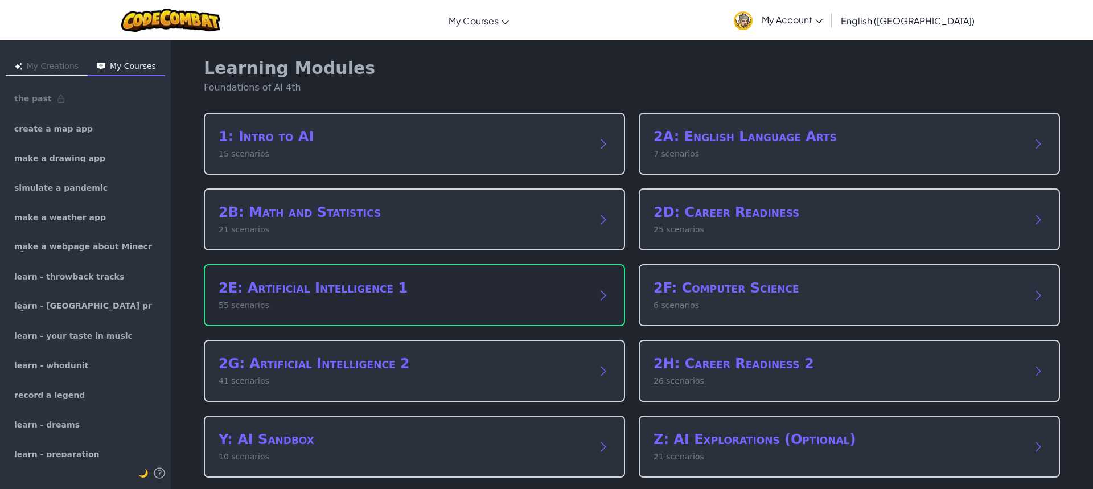
click at [268, 303] on p "55 scenarios" at bounding box center [403, 305] width 369 height 12
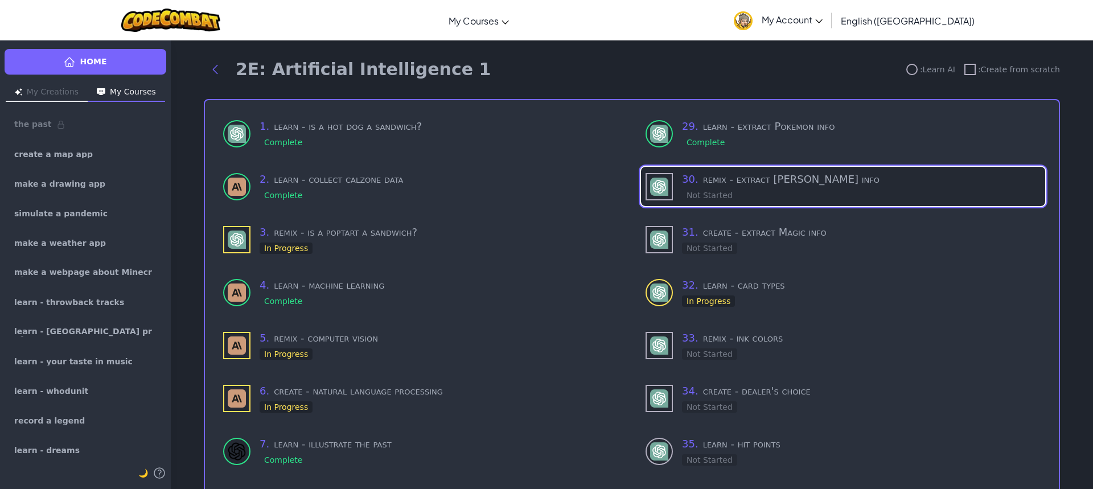
click at [774, 178] on h3 "30 . remix - extract Lorcana info" at bounding box center [861, 179] width 359 height 16
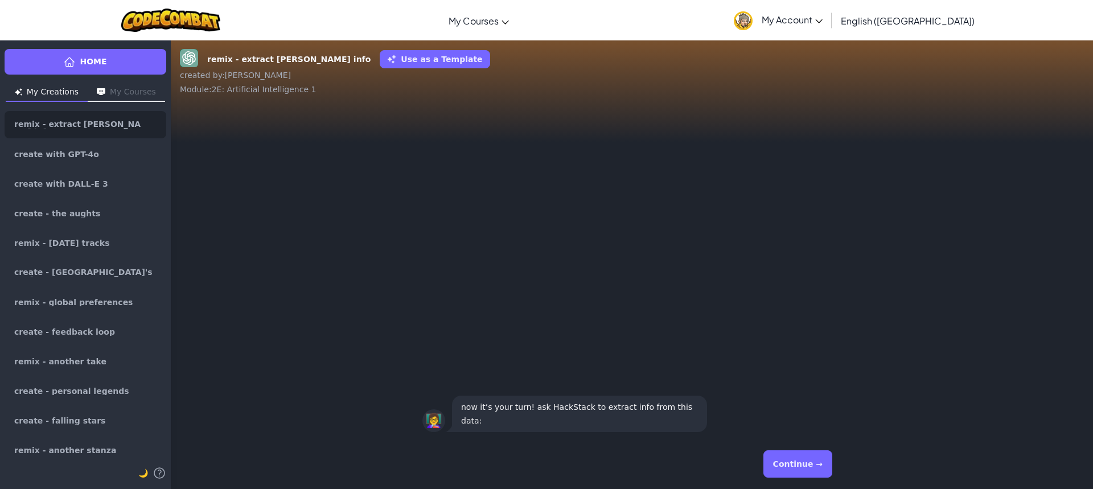
click at [814, 463] on button "Continue →" at bounding box center [797, 463] width 69 height 27
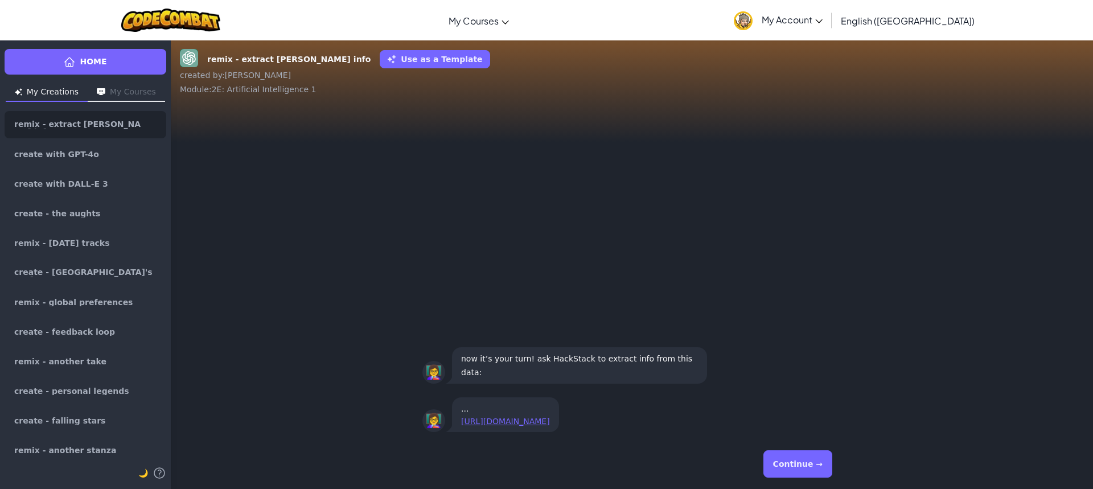
click at [814, 458] on button "Continue →" at bounding box center [797, 463] width 69 height 27
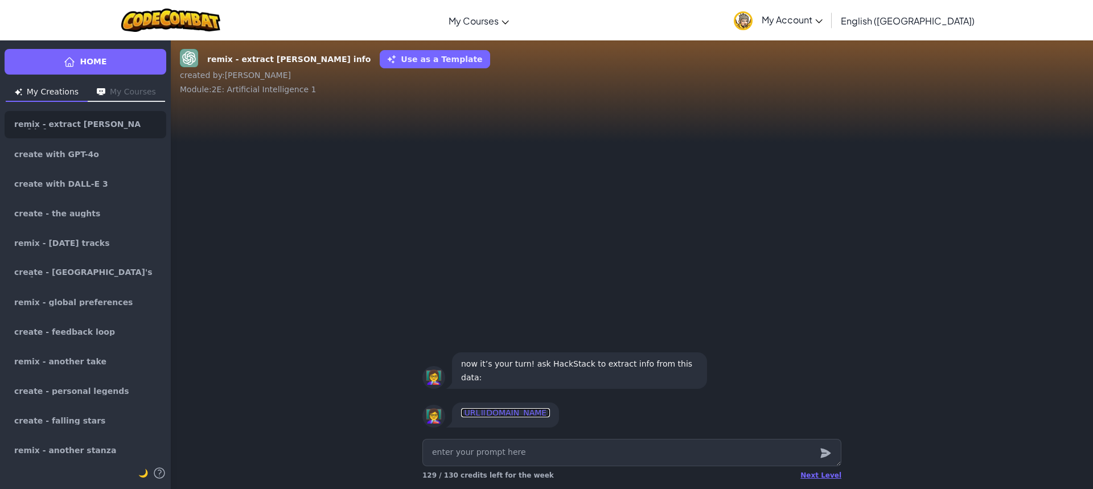
click at [550, 408] on link "https://raw.githubusercontent.com/Datasets/refs/heads/main/Lorcana.csv" at bounding box center [505, 412] width 89 height 9
click at [503, 448] on textarea at bounding box center [631, 452] width 419 height 27
type textarea "x"
type textarea "e"
type textarea "x"
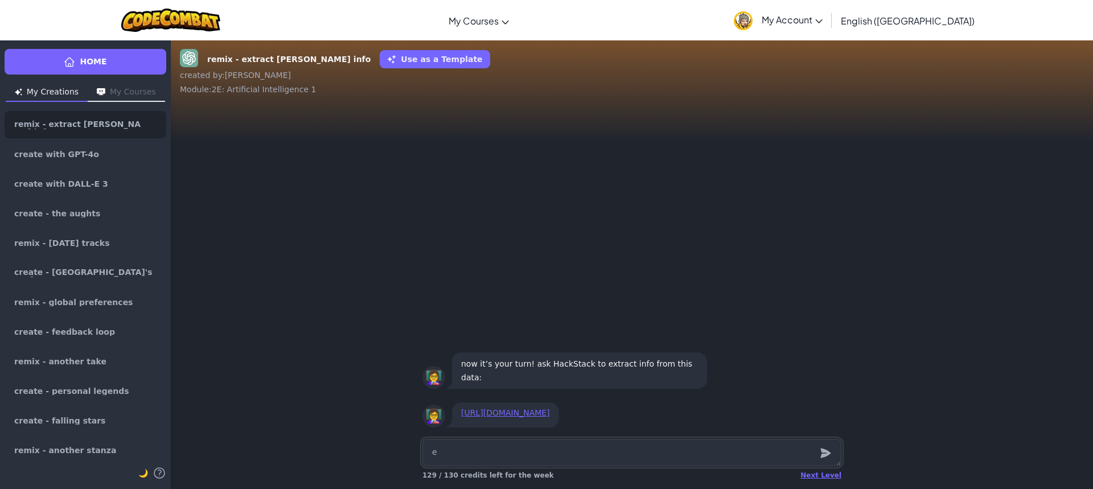
type textarea "ex"
type textarea "x"
type textarea "ext"
type textarea "x"
type textarea "extr"
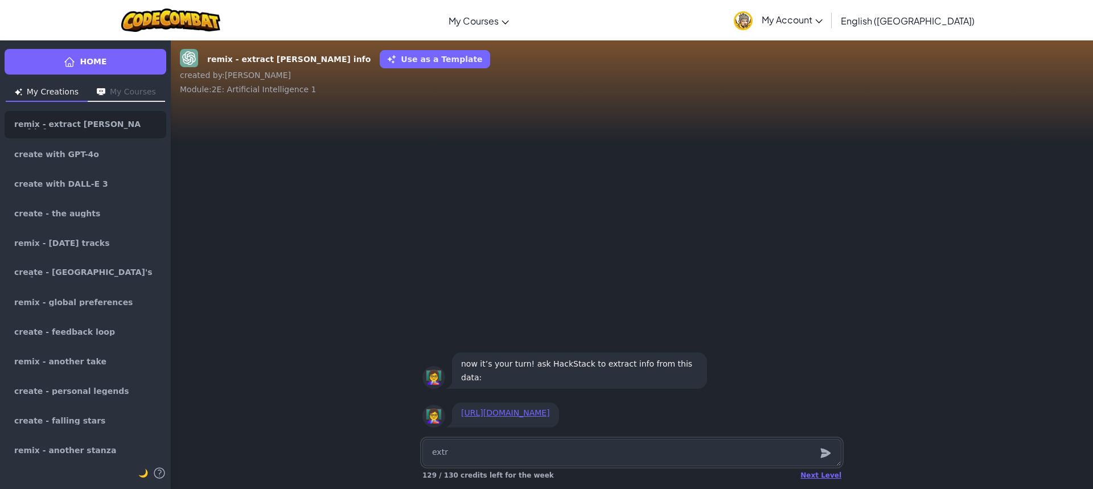
type textarea "x"
type textarea "extra"
type textarea "x"
type textarea "extrac"
type textarea "x"
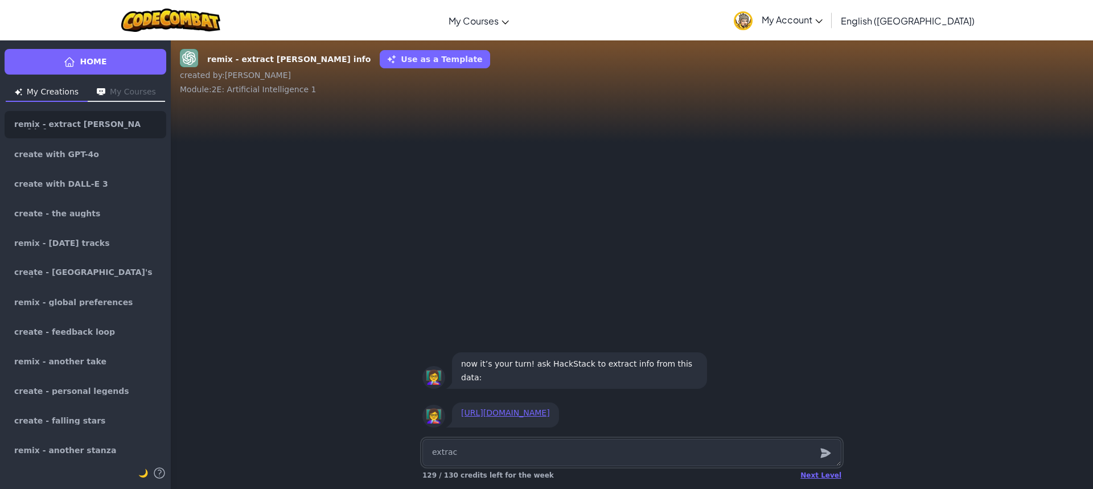
type textarea "extract"
type textarea "x"
type textarea "extract"
type textarea "x"
type textarea "extract i"
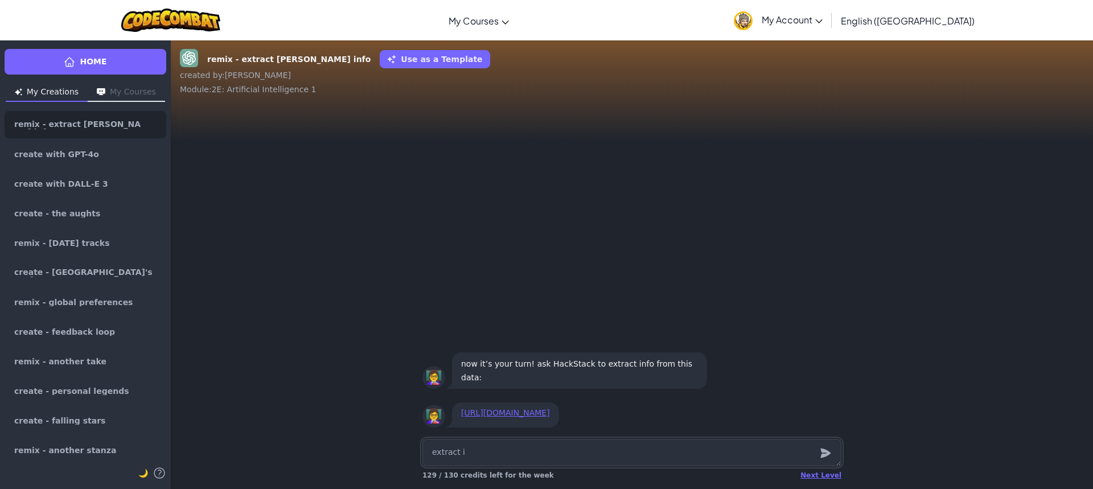
type textarea "x"
type textarea "extract in"
type textarea "x"
type textarea "extract inf"
type textarea "x"
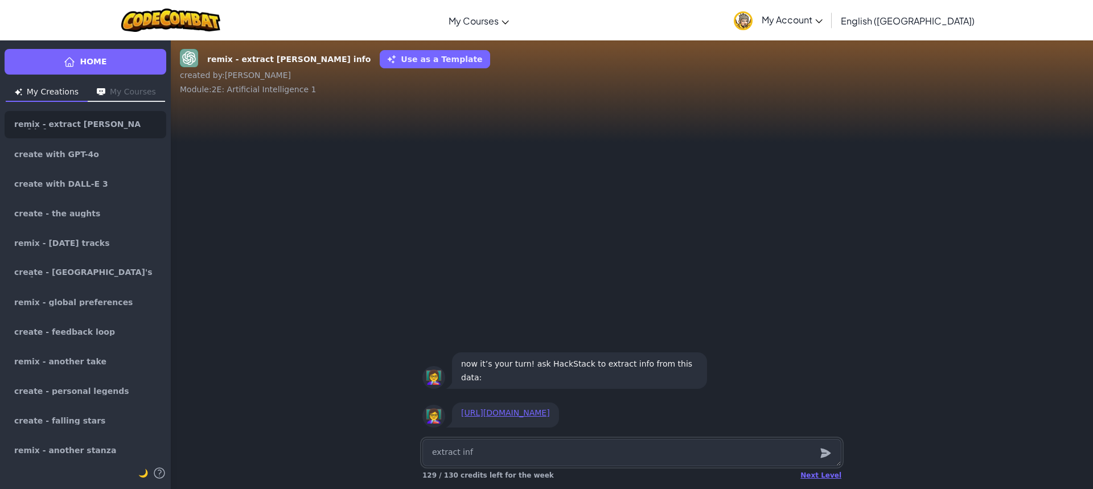
type textarea "extract info"
type textarea "x"
type textarea "extract infor"
type textarea "x"
type textarea "extract inform"
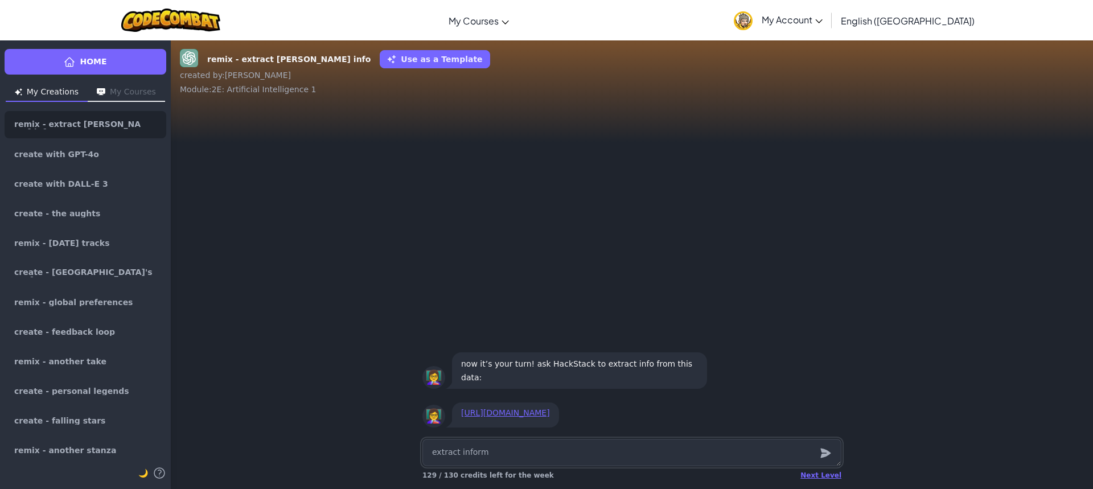
type textarea "x"
type textarea "extract informa"
type textarea "x"
type textarea "extract informat"
type textarea "x"
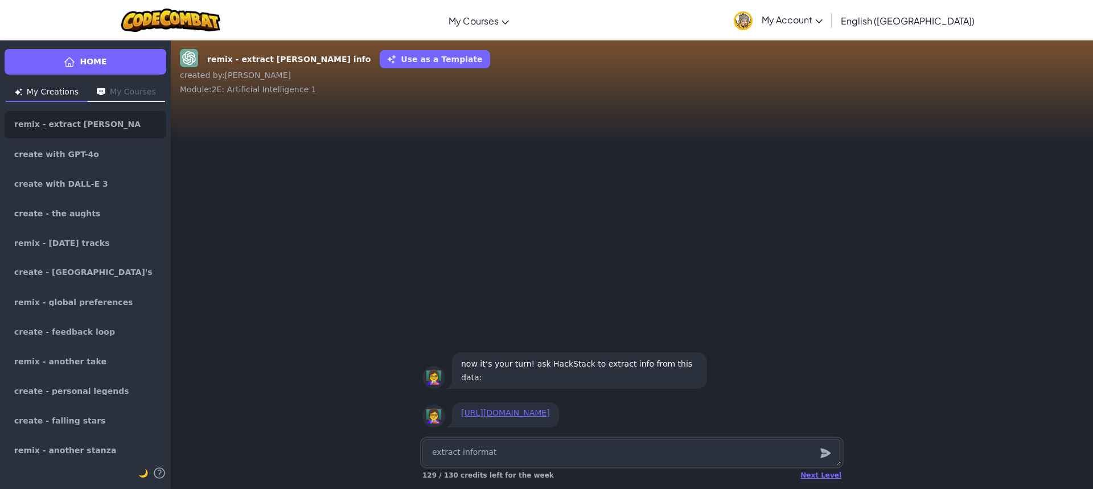
type textarea "extract informati"
type textarea "x"
type textarea "extract informatio"
type textarea "x"
type textarea "extract information"
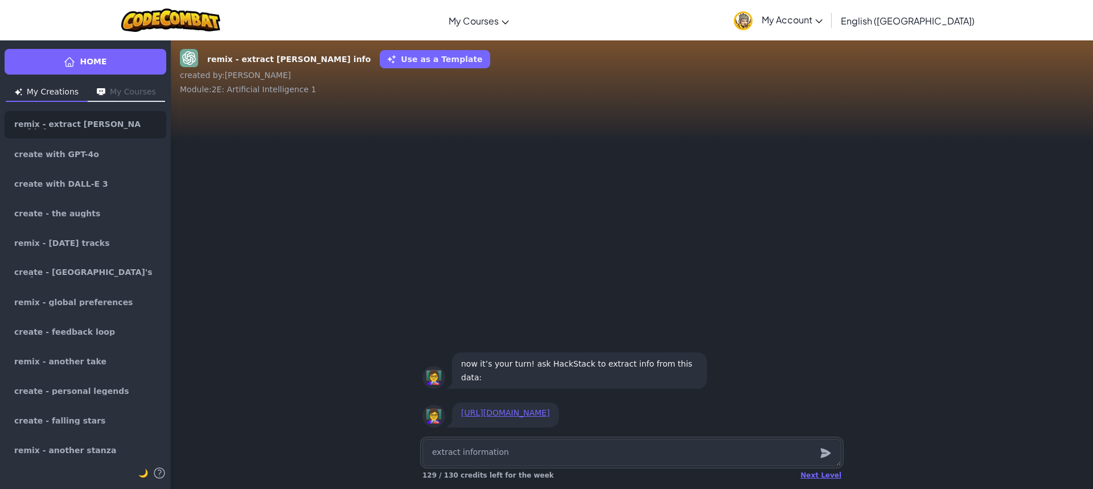
type textarea "x"
type textarea "extract information"
type textarea "x"
type textarea "extract information f"
type textarea "x"
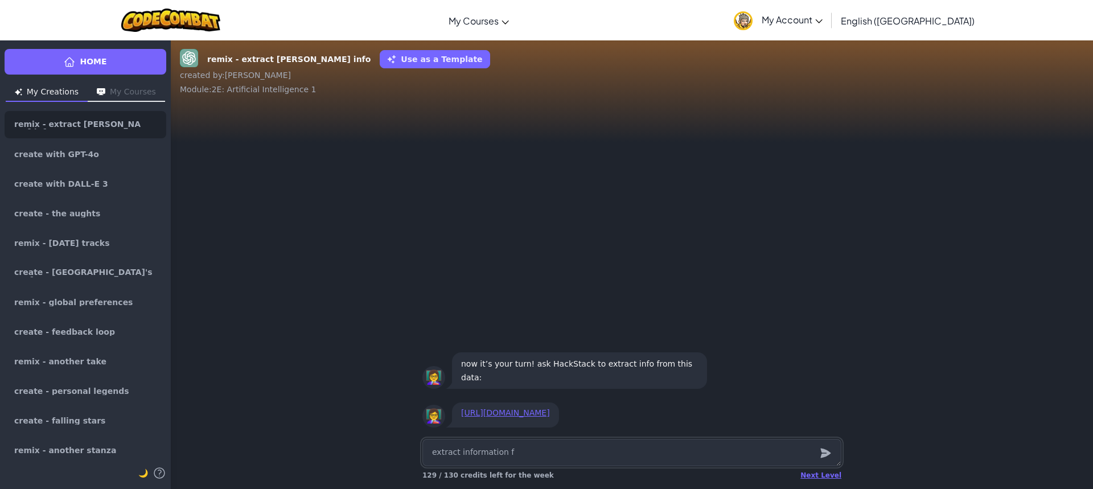
type textarea "extract information fr"
type textarea "x"
type textarea "extract information fro"
type textarea "x"
type textarea "extract information from"
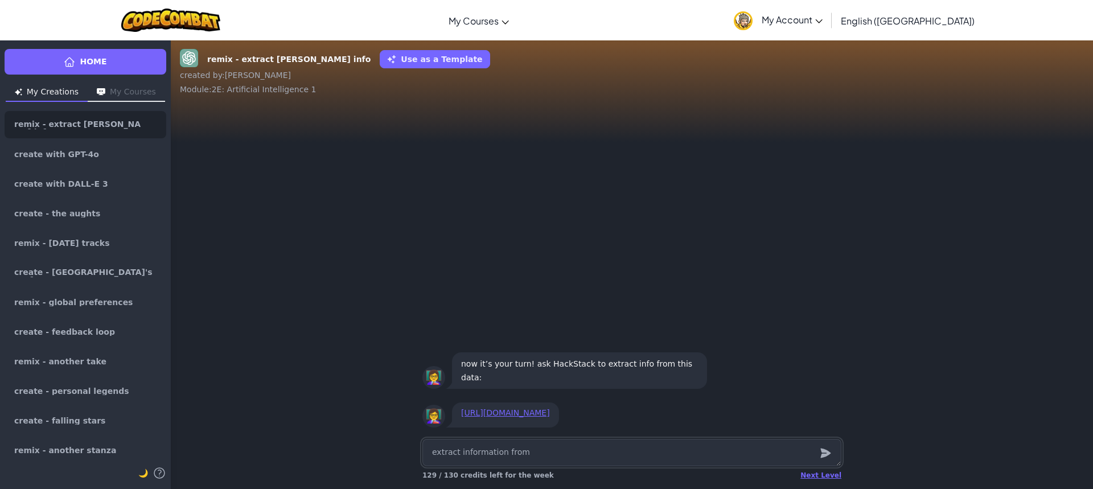
type textarea "x"
type textarea "extract information from"
type textarea "x"
type textarea "extract information from t"
type textarea "x"
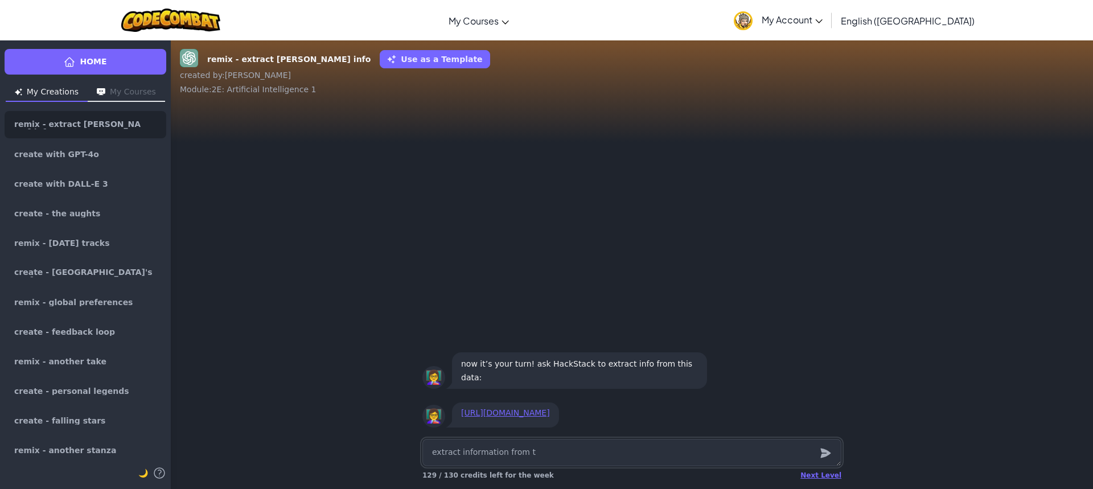
type textarea "extract information from th"
type textarea "x"
type textarea "extract information from the"
type textarea "x"
type textarea "extract information from the"
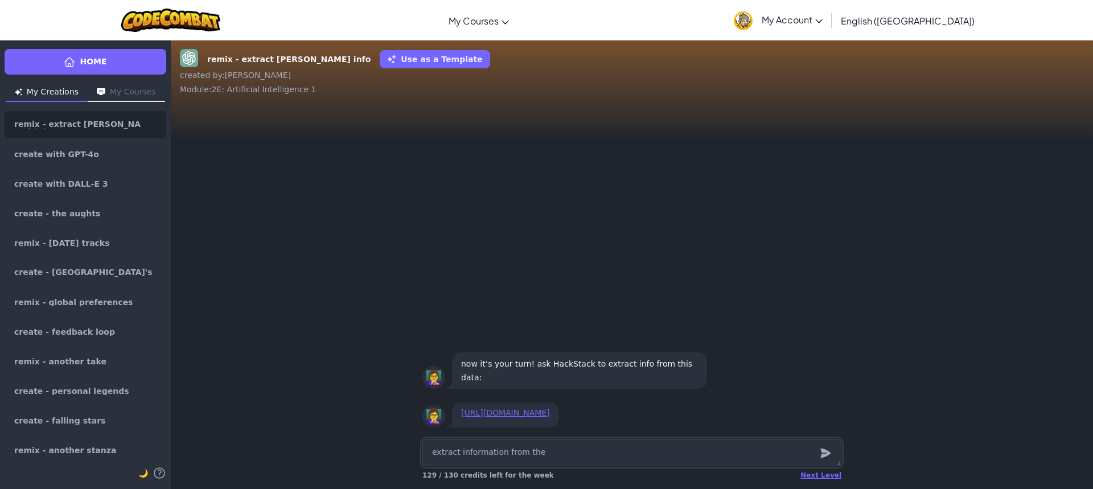
type textarea "x"
type textarea "extract information from the d"
type textarea "x"
type textarea "extract information from the da"
type textarea "x"
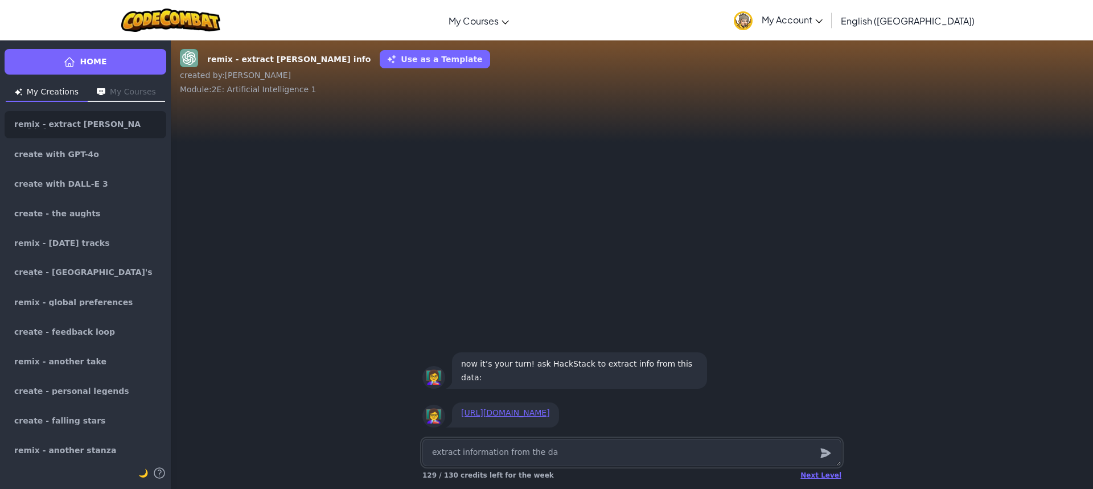
type textarea "extract information from the dat"
type textarea "x"
type textarea "extract information from the data"
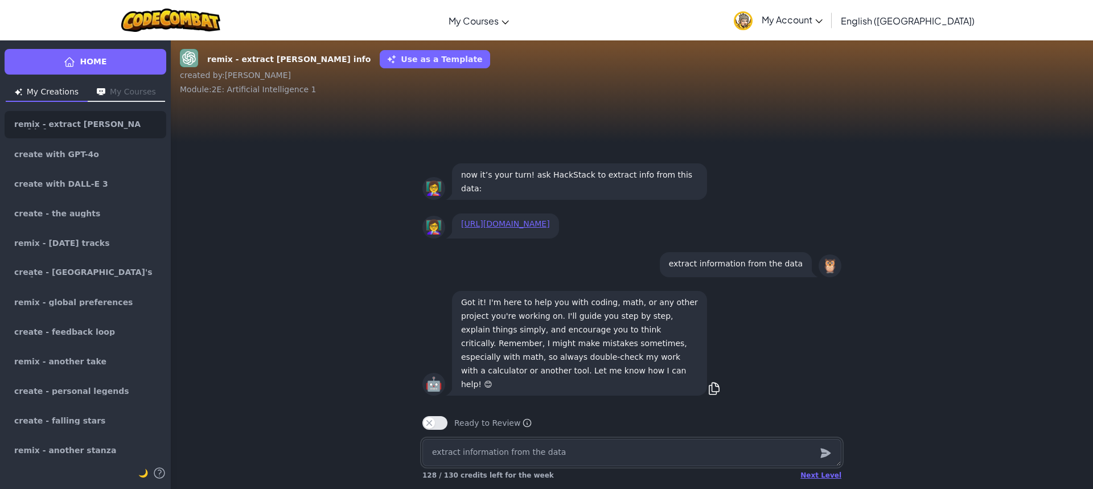
type textarea "x"
drag, startPoint x: 493, startPoint y: 247, endPoint x: 494, endPoint y: 253, distance: 5.7
click at [494, 239] on div "https://raw.githubusercontent.com/Datasets/refs/heads/main/Lorcana.csv" at bounding box center [505, 226] width 107 height 25
click at [499, 230] on div "https://raw.githubusercontent.com/Datasets/refs/heads/main/Lorcana.csv" at bounding box center [505, 224] width 89 height 12
click at [501, 228] on link "https://raw.githubusercontent.com/Datasets/refs/heads/main/Lorcana.csv" at bounding box center [505, 223] width 89 height 9
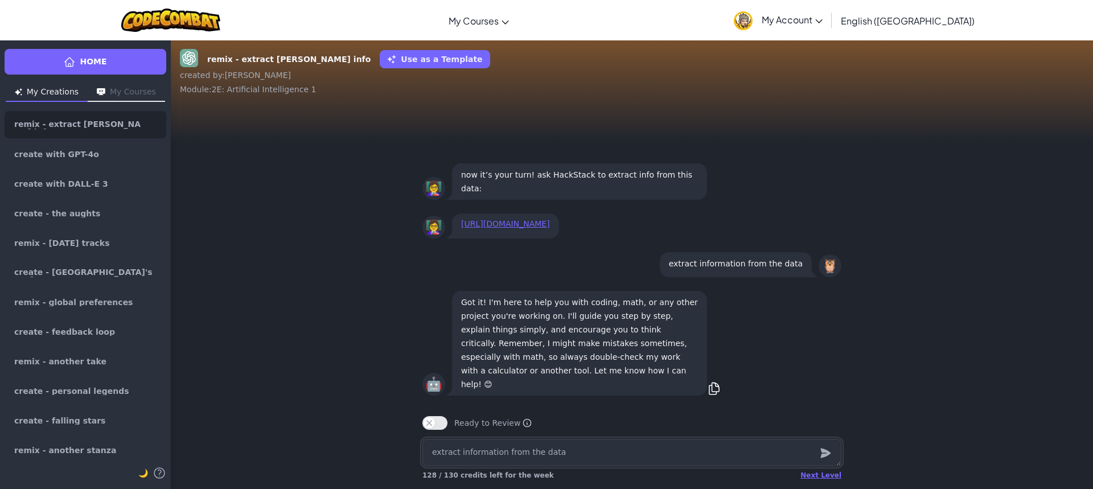
click at [527, 463] on textarea "extract information from the data" at bounding box center [631, 452] width 419 height 27
paste textarea "name,version,card_type,classifications,ink_color,ink_cost,inkwell,strength,will…"
type textarea "x"
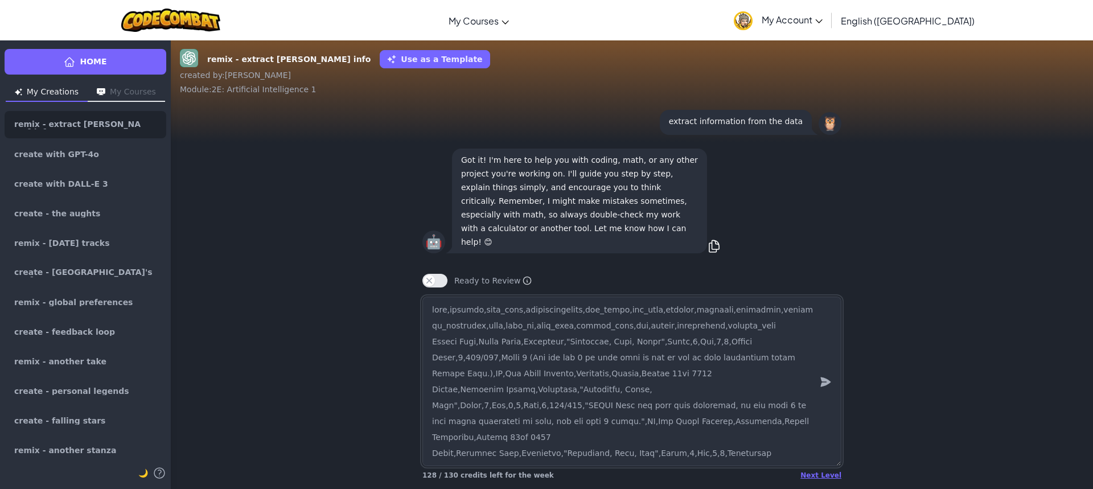
scroll to position [11550, 0]
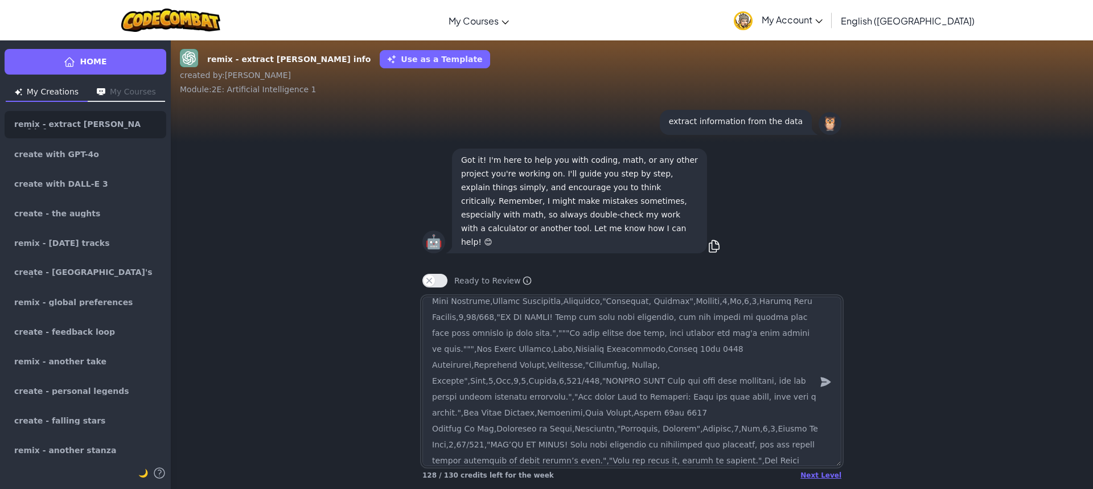
type textarea "name,version,card_type,classifications,ink_color,ink_cost,inkwell,strength,will…"
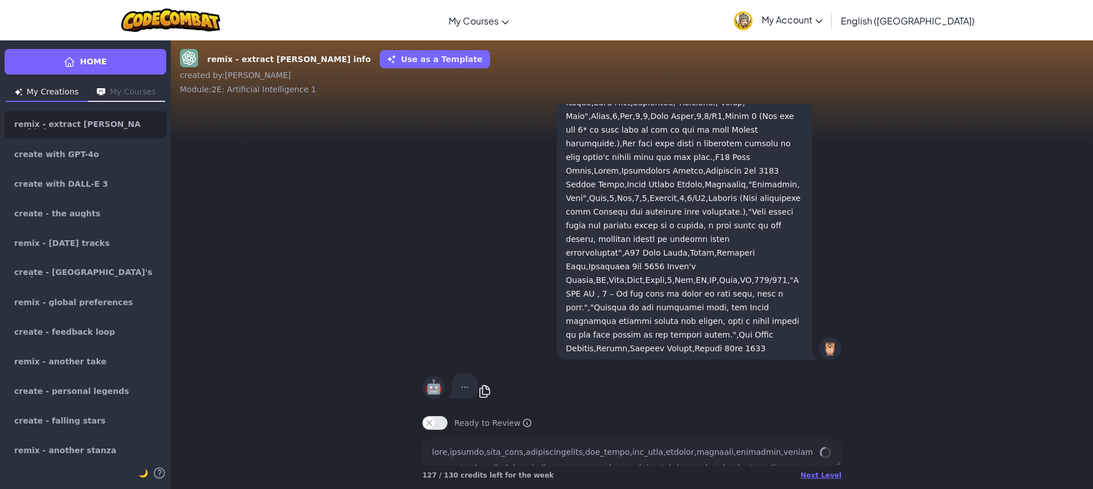
scroll to position [0, 0]
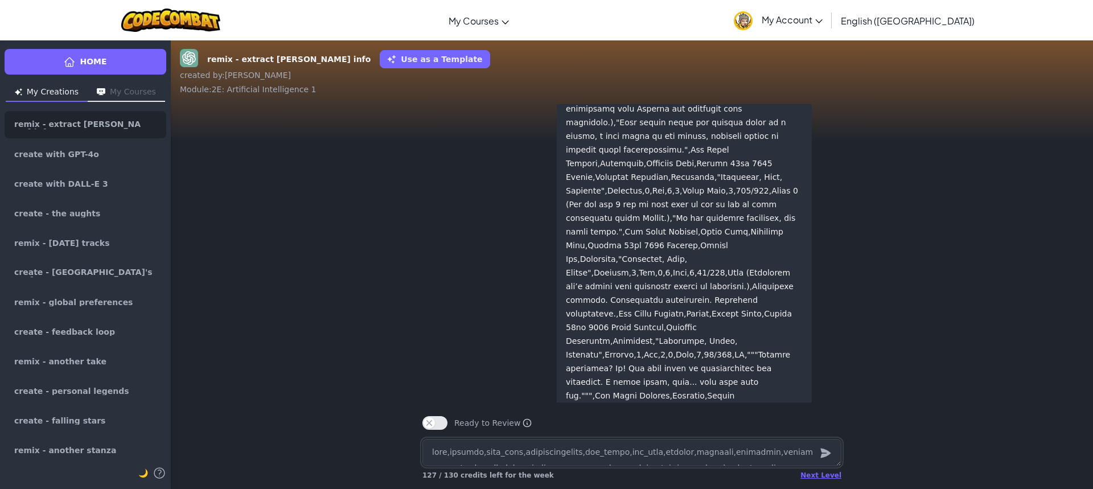
type textarea "x"
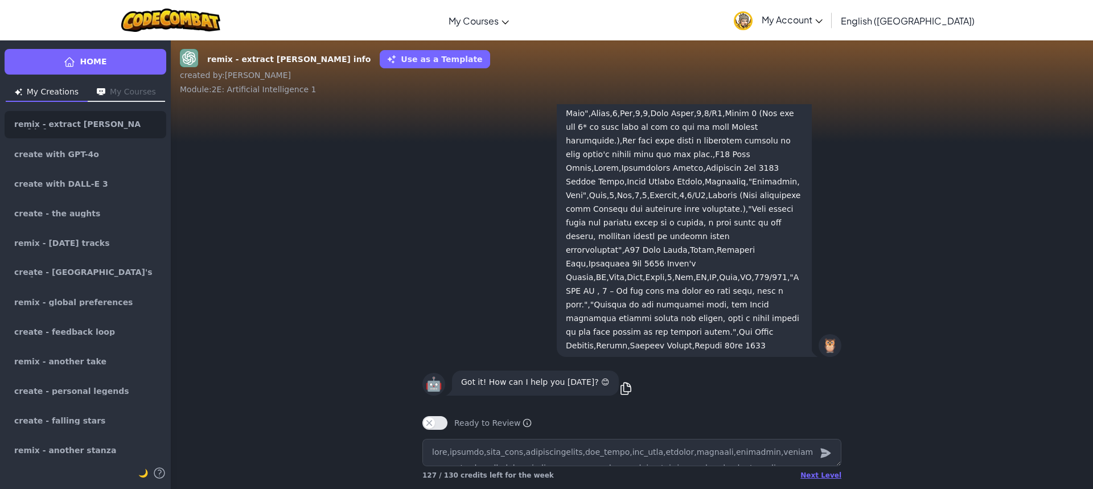
drag, startPoint x: 533, startPoint y: 340, endPoint x: 477, endPoint y: 516, distance: 184.7
drag, startPoint x: 482, startPoint y: 458, endPoint x: 487, endPoint y: 464, distance: 8.1
click at [481, 458] on textarea at bounding box center [631, 452] width 419 height 27
type textarea "x"
type textarea "e"
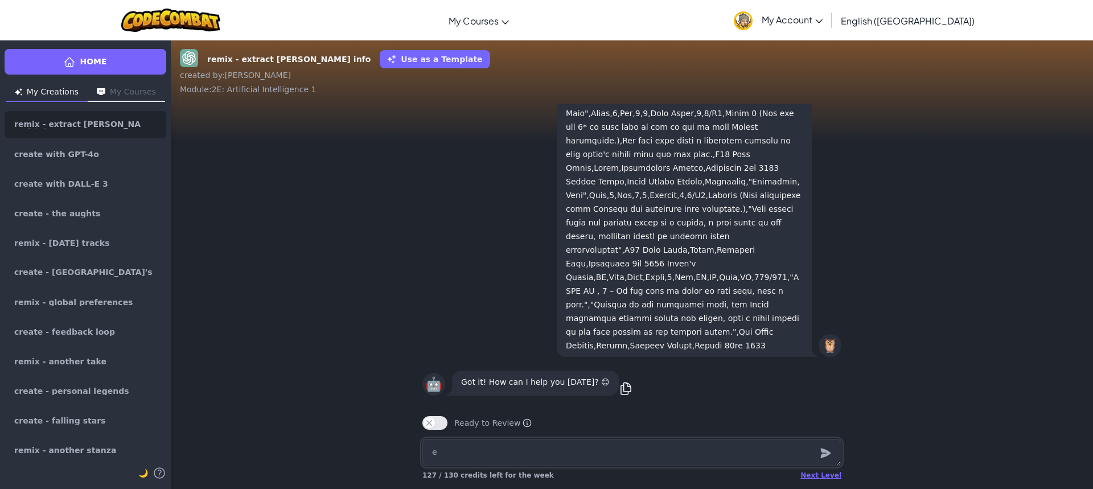
type textarea "x"
type textarea "ex"
type textarea "x"
type textarea "ext"
type textarea "x"
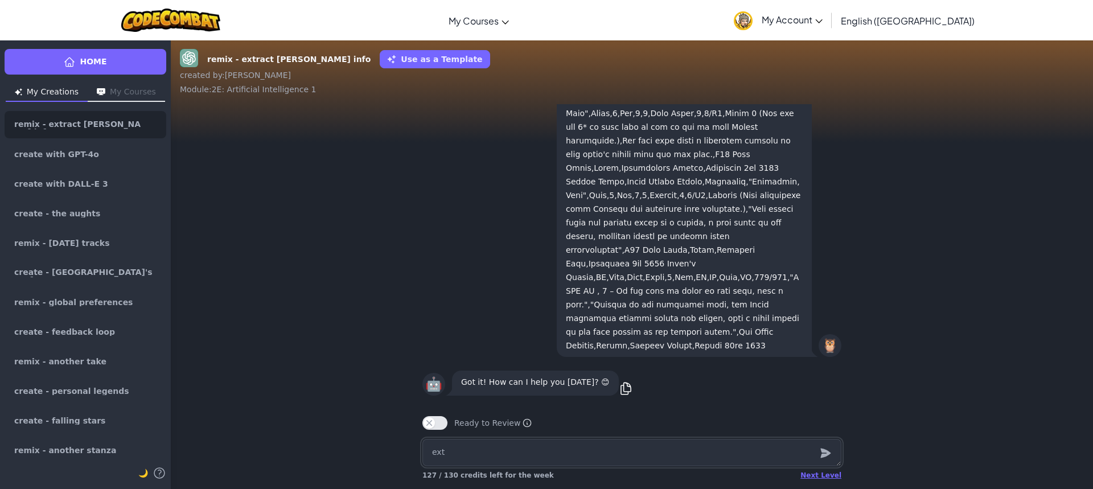
type textarea "extr"
type textarea "x"
type textarea "extra"
type textarea "x"
type textarea "extrac"
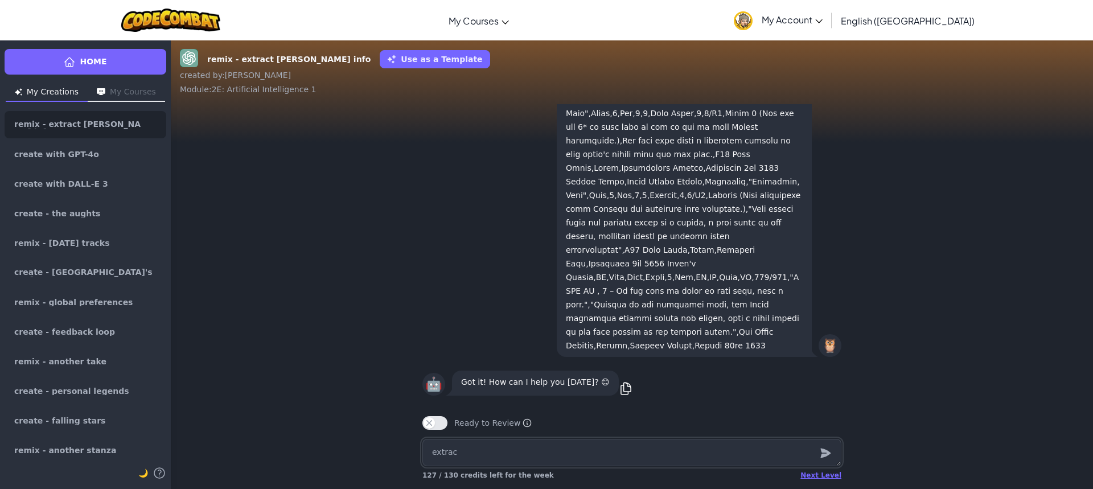
type textarea "x"
type textarea "extract"
type textarea "x"
type textarea "extract"
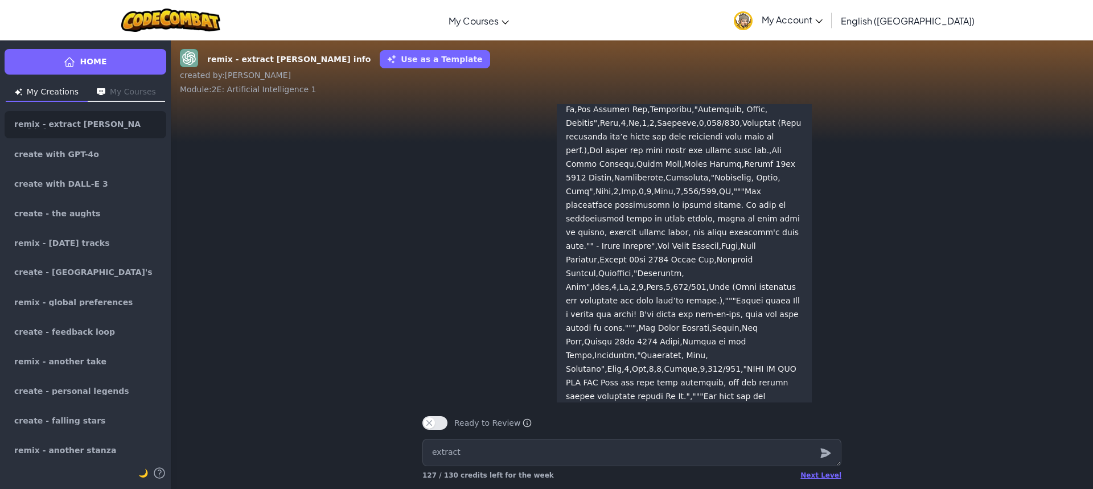
scroll to position [-15091, 0]
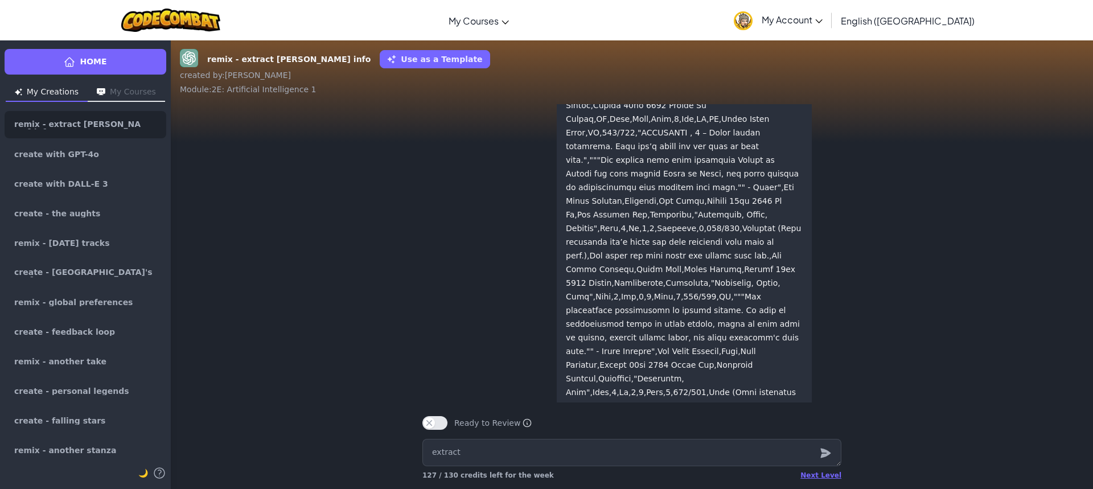
drag, startPoint x: 520, startPoint y: 271, endPoint x: 622, endPoint y: 156, distance: 154.0
click at [546, 451] on textarea "extract" at bounding box center [631, 452] width 419 height 27
type textarea "x"
type textarea "extract u"
type textarea "x"
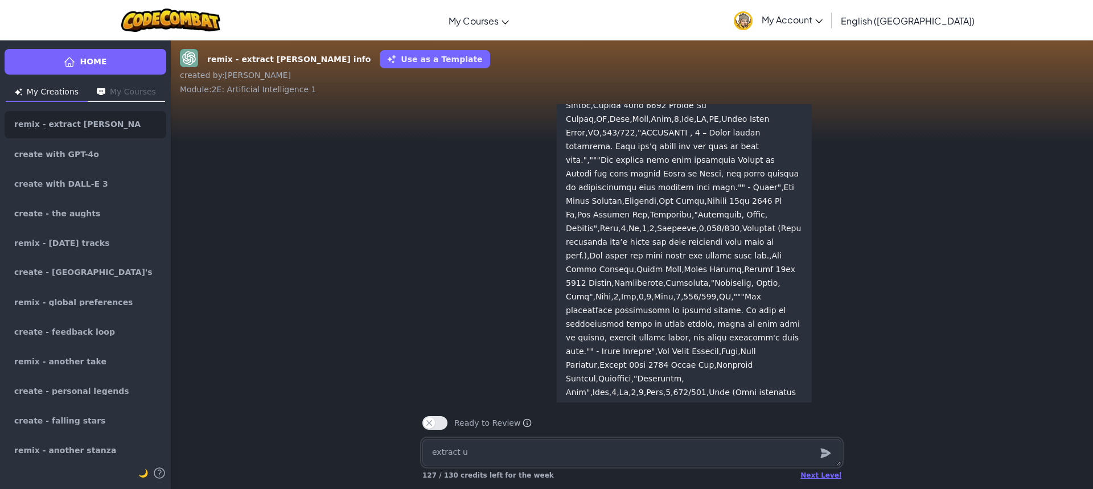
type textarea "extract"
type textarea "x"
type textarea "extract t"
type textarea "x"
type textarea "extract th"
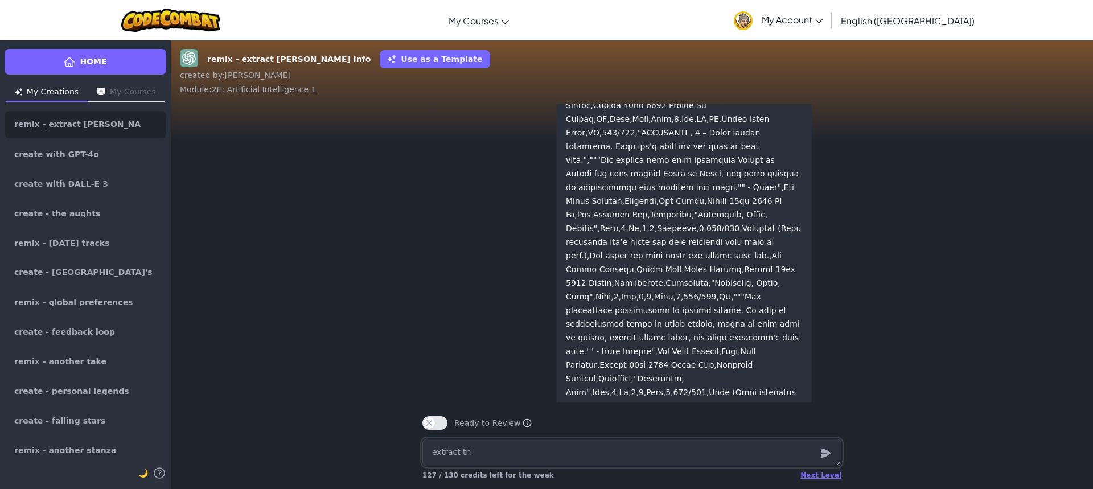
type textarea "x"
type textarea "extract the"
type textarea "x"
type textarea "extract the"
type textarea "x"
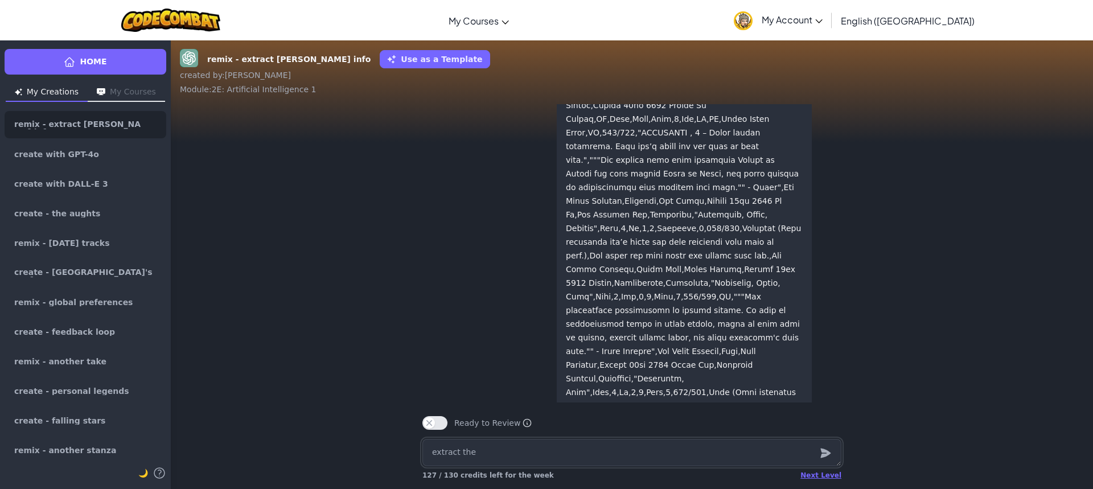
type textarea "extract the i"
type textarea "x"
type textarea "extract the iu"
type textarea "x"
type textarea "extract the iun"
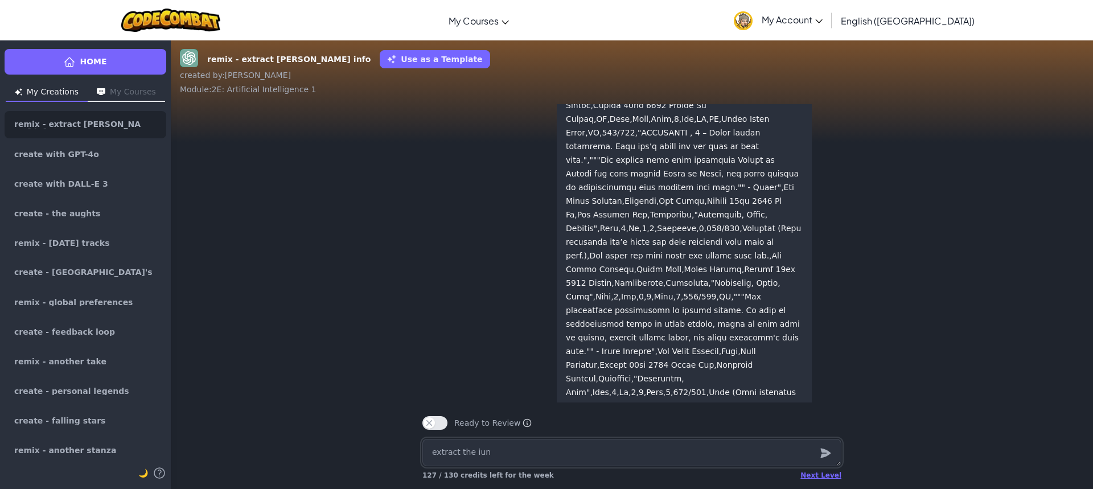
type textarea "x"
type textarea "extract the iu"
type textarea "x"
type textarea "extract the i"
type textarea "x"
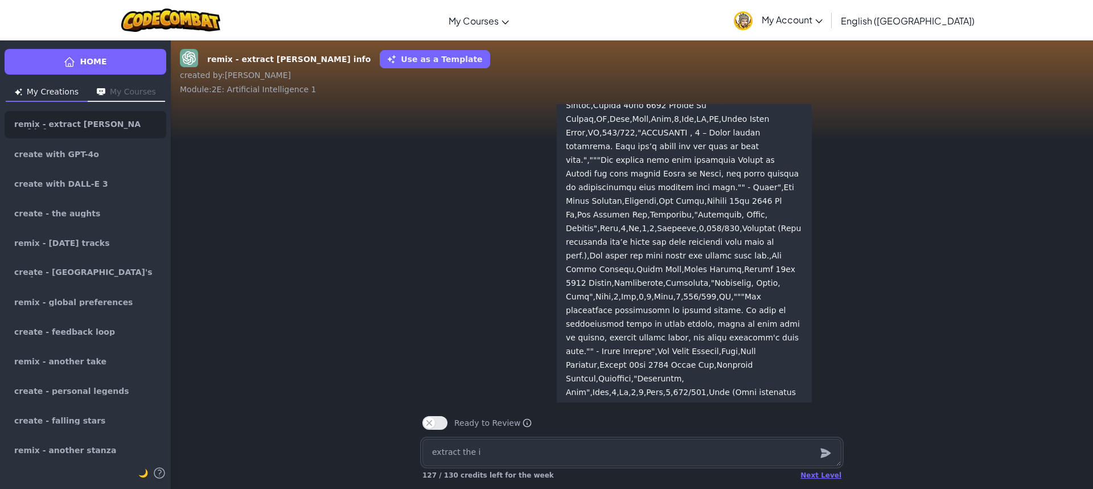
type textarea "extract the in"
type textarea "x"
type textarea "extract the inf"
type textarea "x"
type textarea "extract the info"
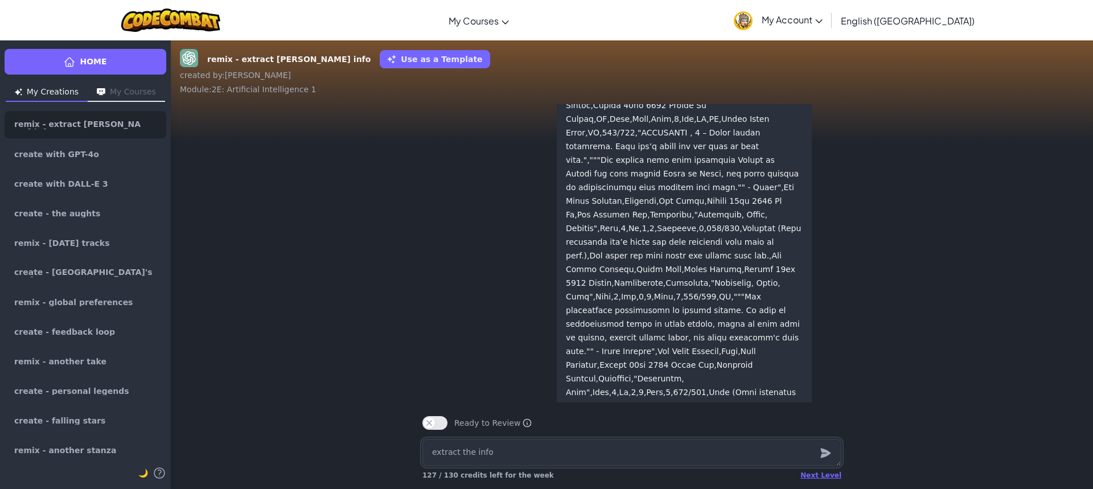
type textarea "x"
type textarea "extract the infor"
type textarea "x"
type textarea "extract the inform"
type textarea "x"
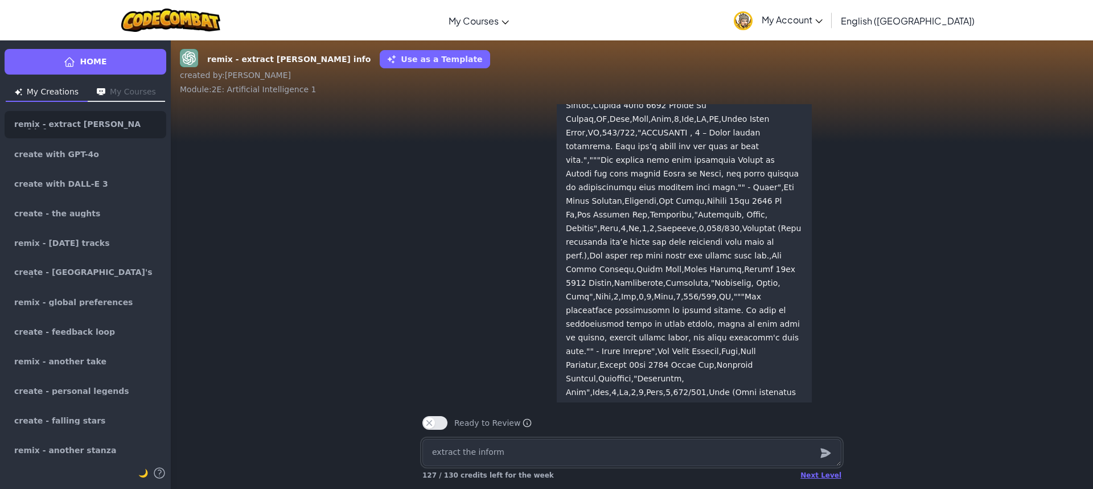
type textarea "extract the informa"
type textarea "x"
type textarea "extract the informat"
type textarea "x"
type textarea "extract the informati"
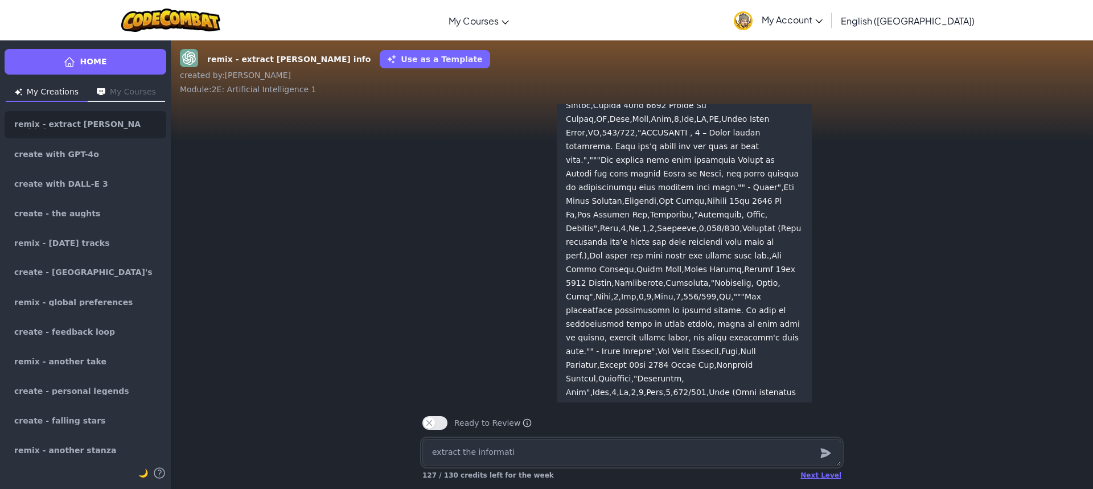
type textarea "x"
type textarea "extract the informatio"
type textarea "x"
type textarea "extract the information"
type textarea "x"
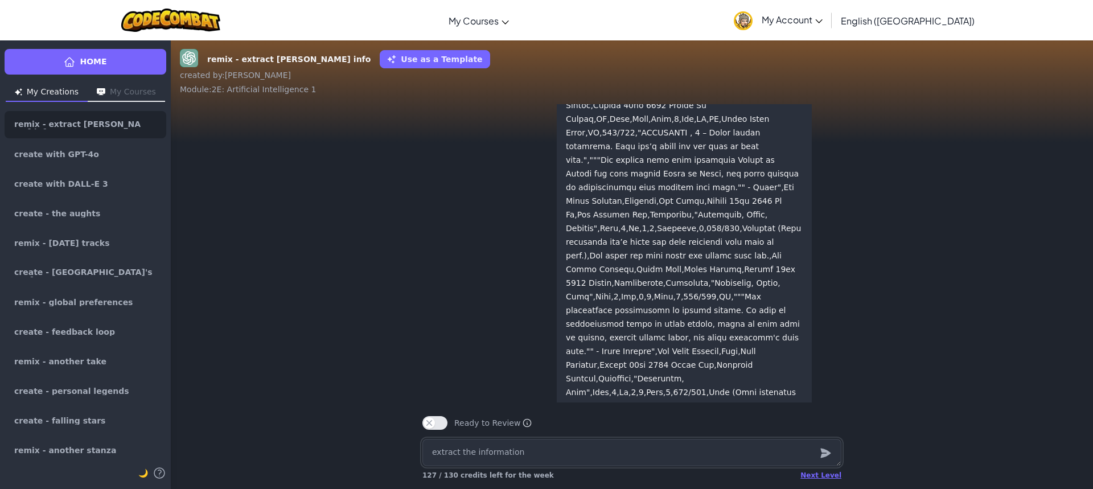
type textarea "extract the information"
type textarea "x"
type textarea "extract the information f"
type textarea "x"
type textarea "extract the information fr"
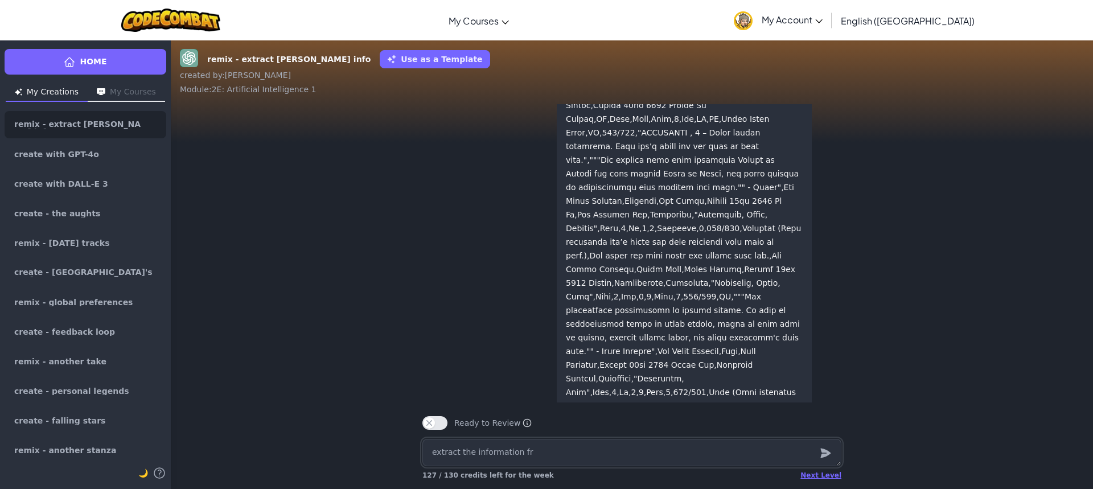
type textarea "x"
type textarea "extract the information fro"
type textarea "x"
type textarea "extract the information from"
type textarea "x"
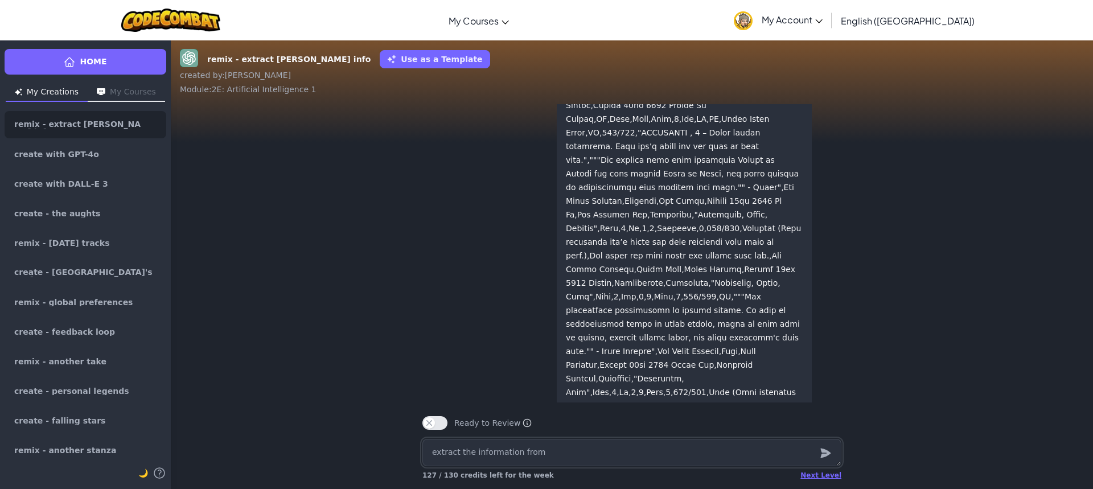
type textarea "extract the information from"
type textarea "x"
type textarea "extract the information from t"
type textarea "x"
type textarea "extract the information from th"
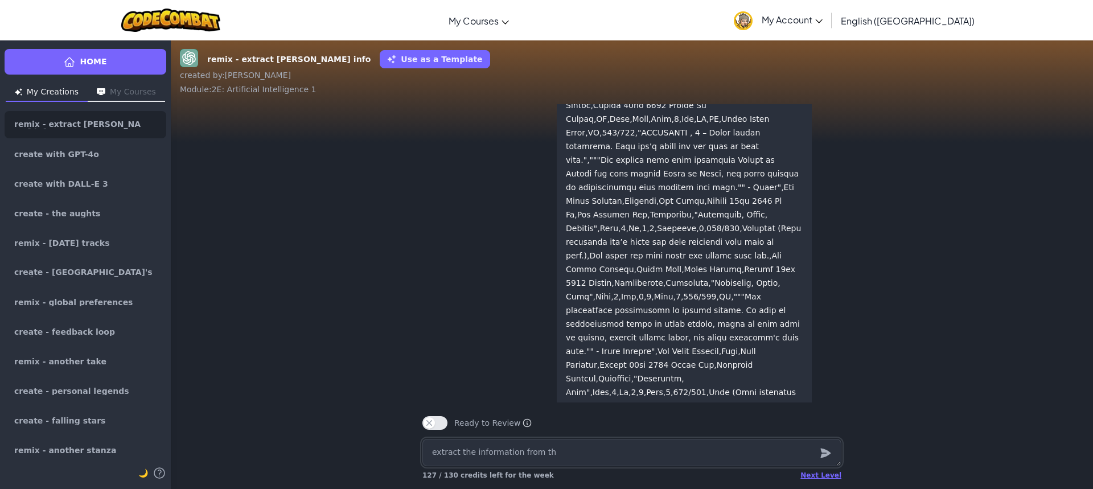
type textarea "x"
type textarea "extract the information from the"
type textarea "x"
type textarea "extract the information from the"
type textarea "x"
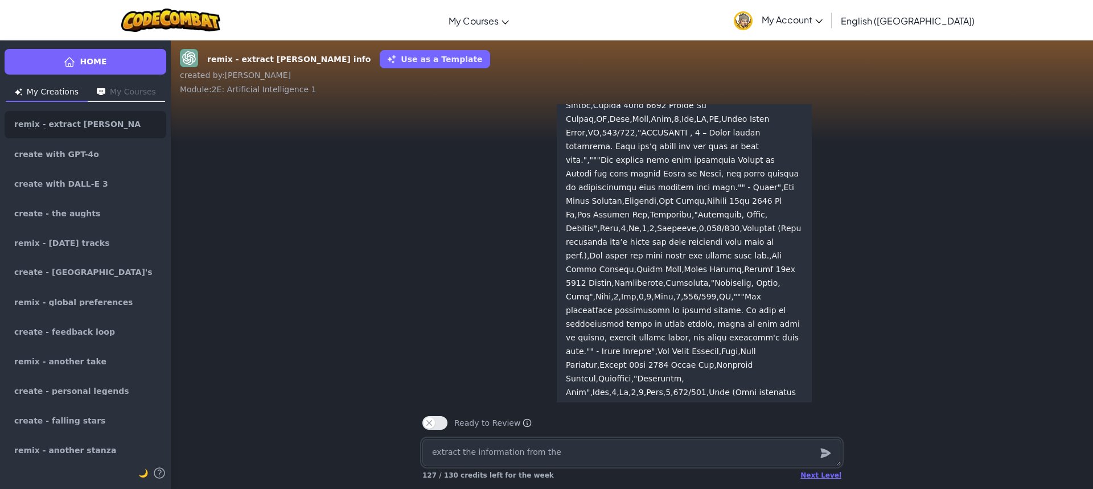
type textarea "extract the information from the s"
type textarea "x"
type textarea "extract the information from the"
type textarea "x"
type textarea "extract the information from the d"
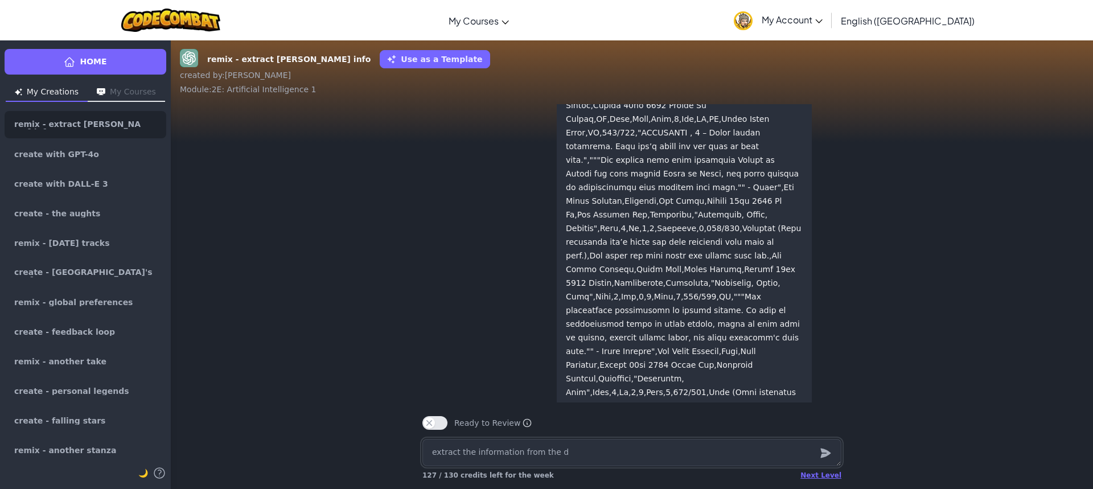
type textarea "x"
type textarea "extract the information from the da"
type textarea "x"
type textarea "extract the information from the dat"
type textarea "x"
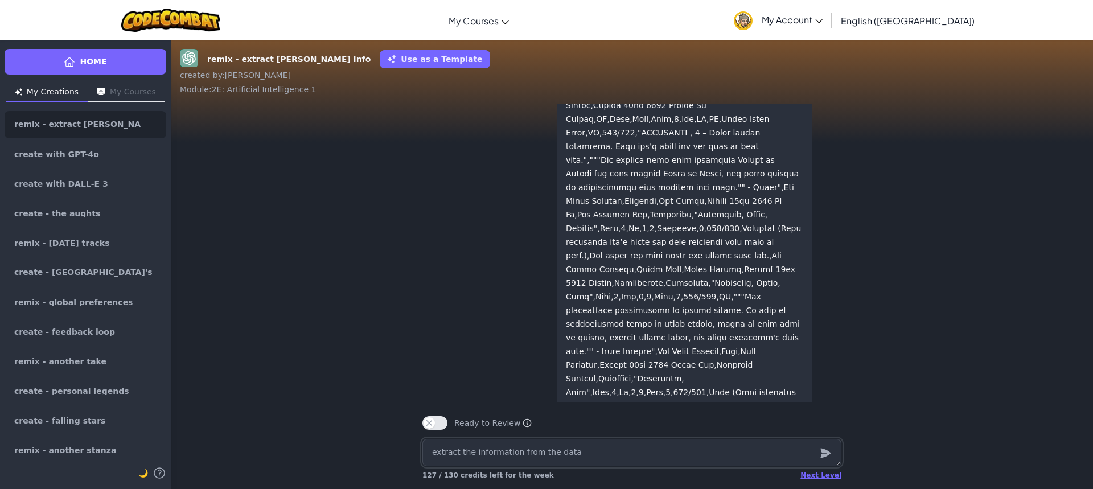
type textarea "extract the information from the data"
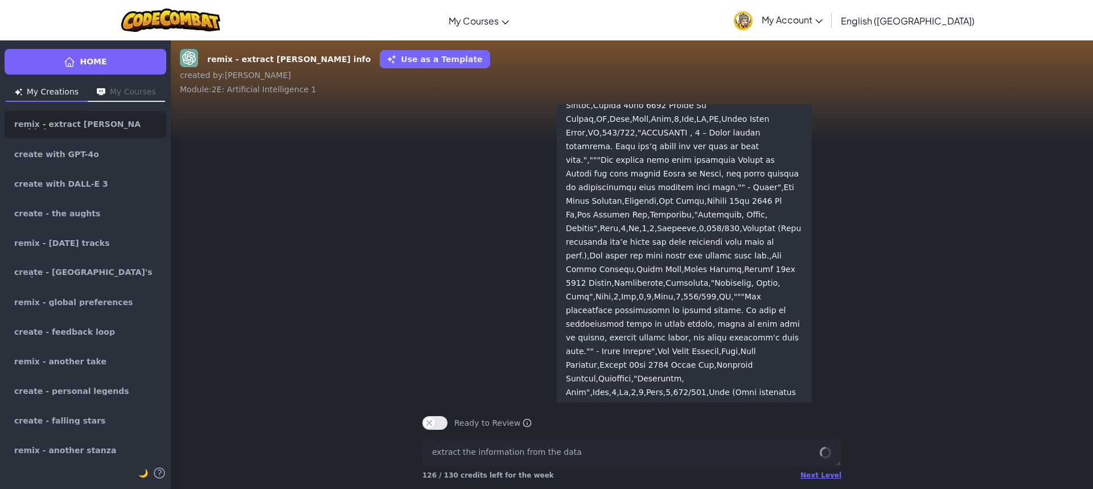
scroll to position [0, 0]
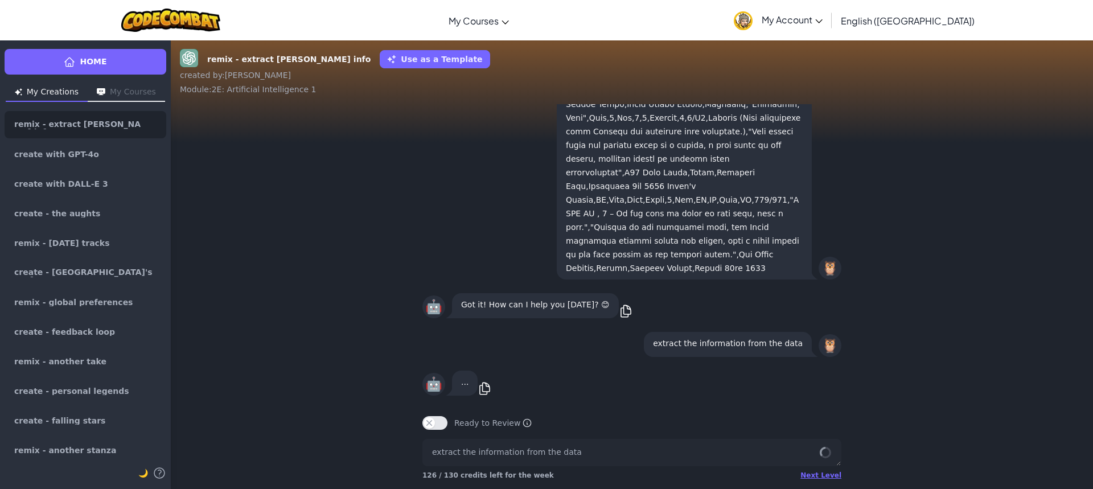
drag, startPoint x: 494, startPoint y: 334, endPoint x: 518, endPoint y: 516, distance: 183.1
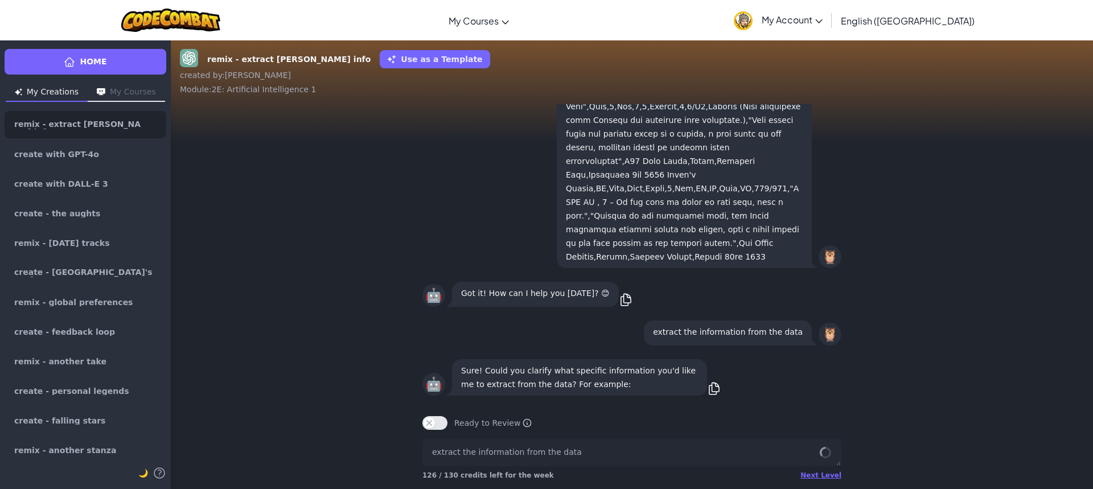
scroll to position [1, 0]
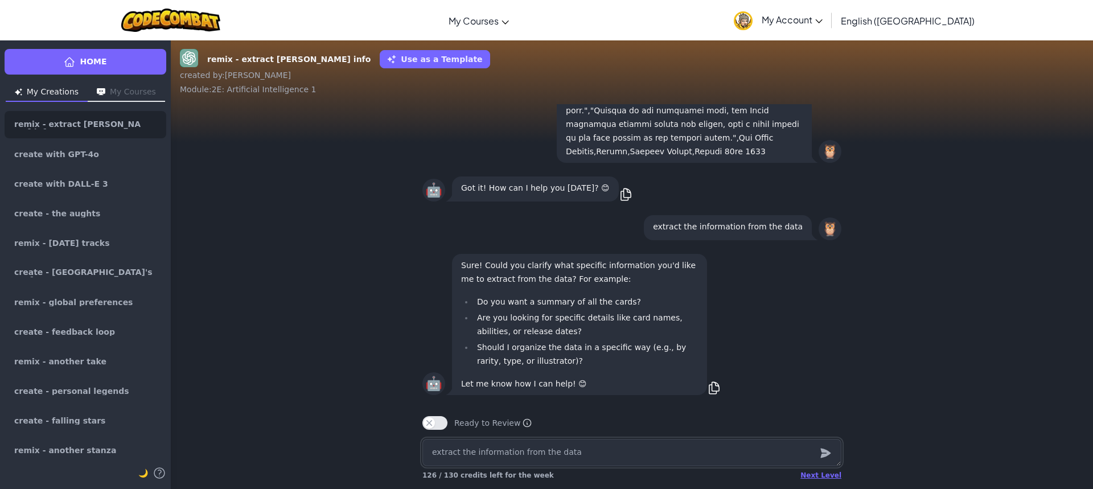
type textarea "x"
type textarea "a"
type textarea "x"
type textarea "al"
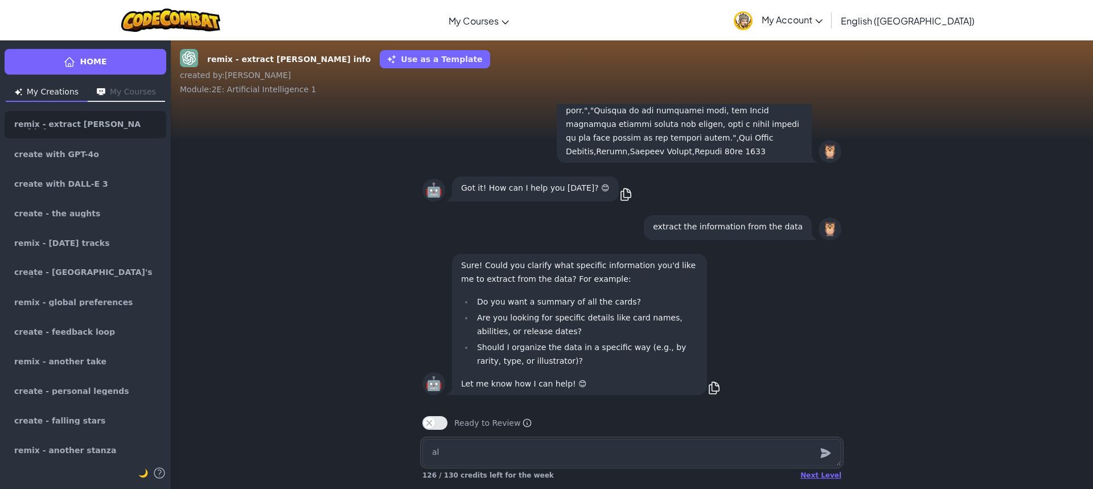
type textarea "x"
type textarea "all"
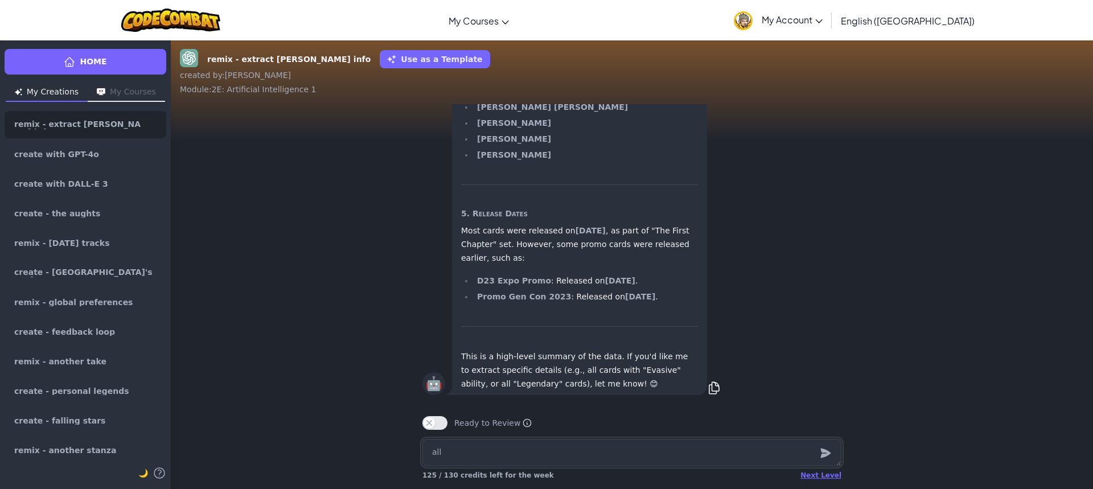
type textarea "x"
click at [518, 450] on textarea at bounding box center [631, 452] width 419 height 27
type textarea "x"
type textarea "d"
type textarea "x"
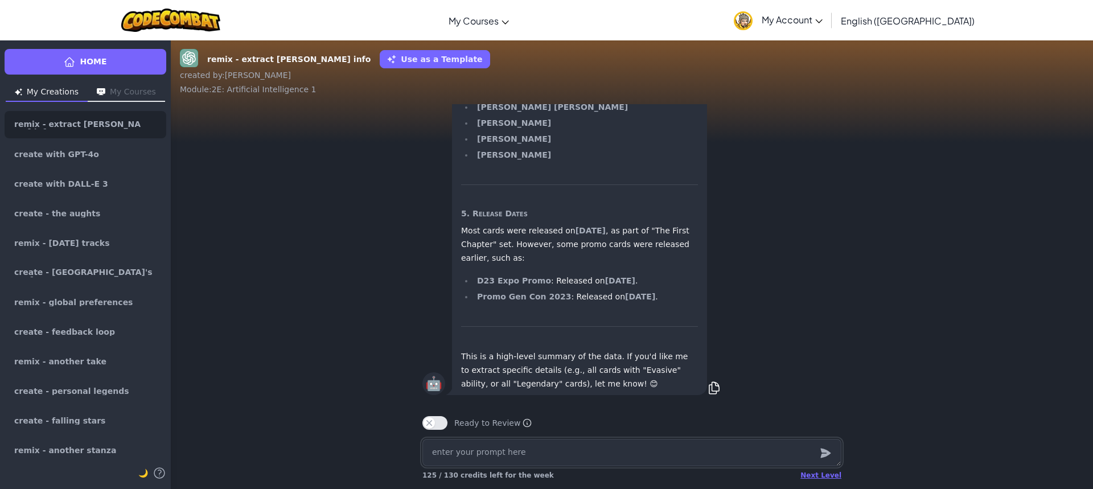
click at [502, 443] on textarea at bounding box center [631, 452] width 419 height 27
type textarea "x"
type textarea "m"
type textarea "x"
type textarea "ma"
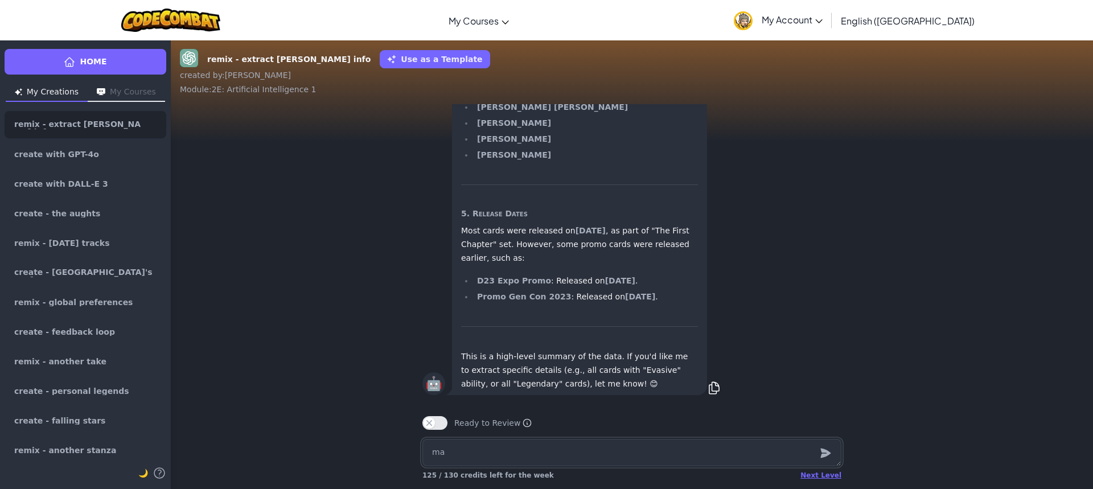
type textarea "x"
type textarea "may"
type textarea "x"
type textarea "mayb"
type textarea "x"
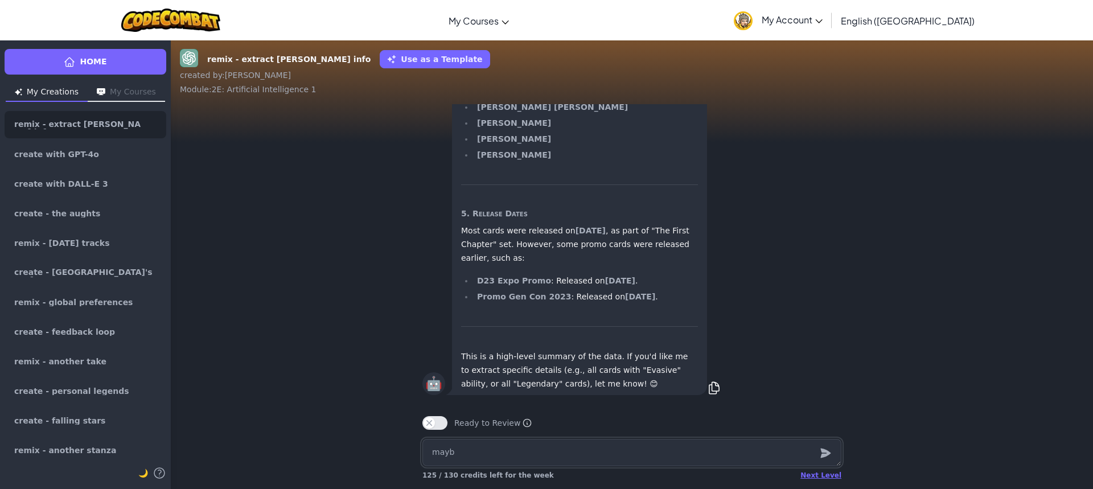
type textarea "maybe"
type textarea "x"
type textarea "maybe"
type textarea "x"
type textarea "maybe f"
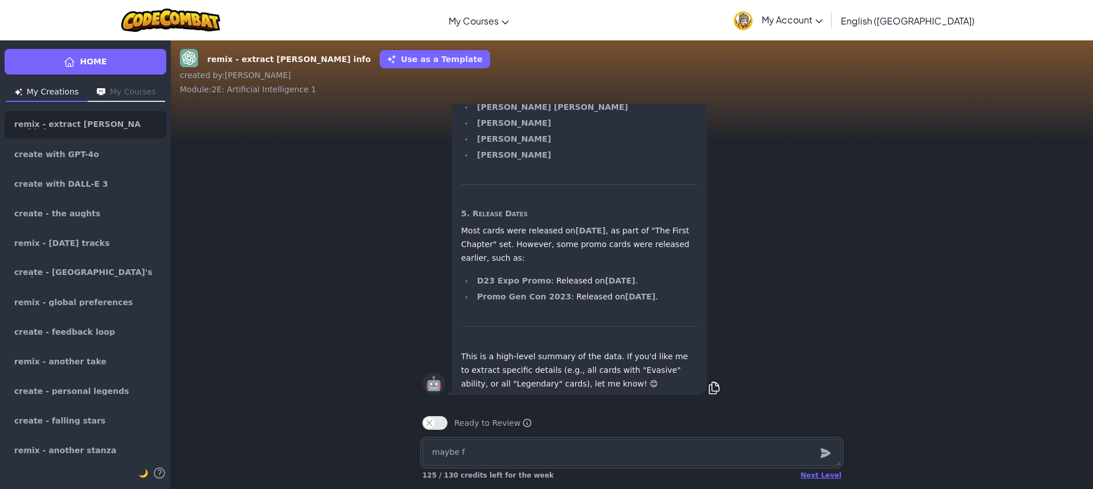
type textarea "x"
type textarea "maybe fh"
type textarea "x"
type textarea "maybe f"
type textarea "x"
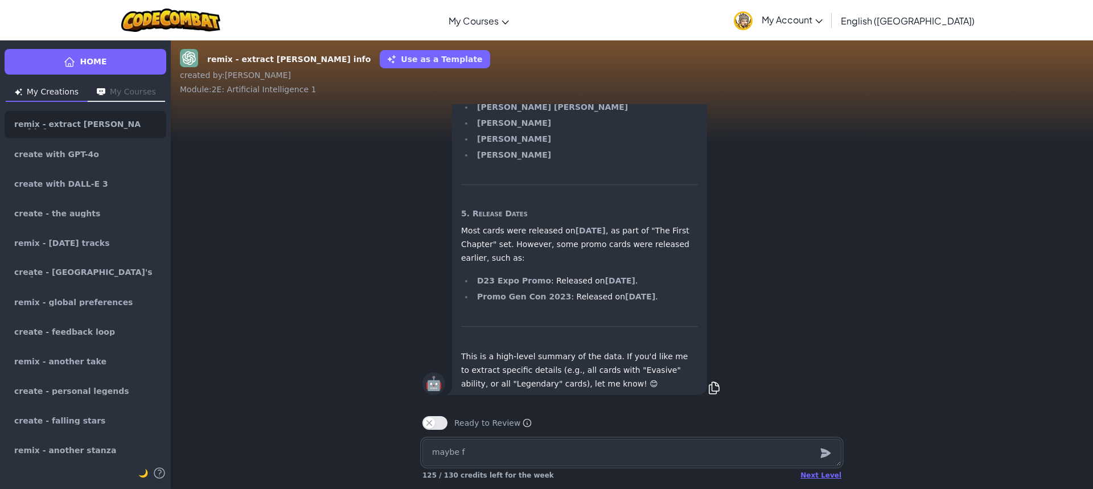
type textarea "maybe"
type textarea "x"
type textarea "maybe"
type textarea "x"
type textarea "mayb"
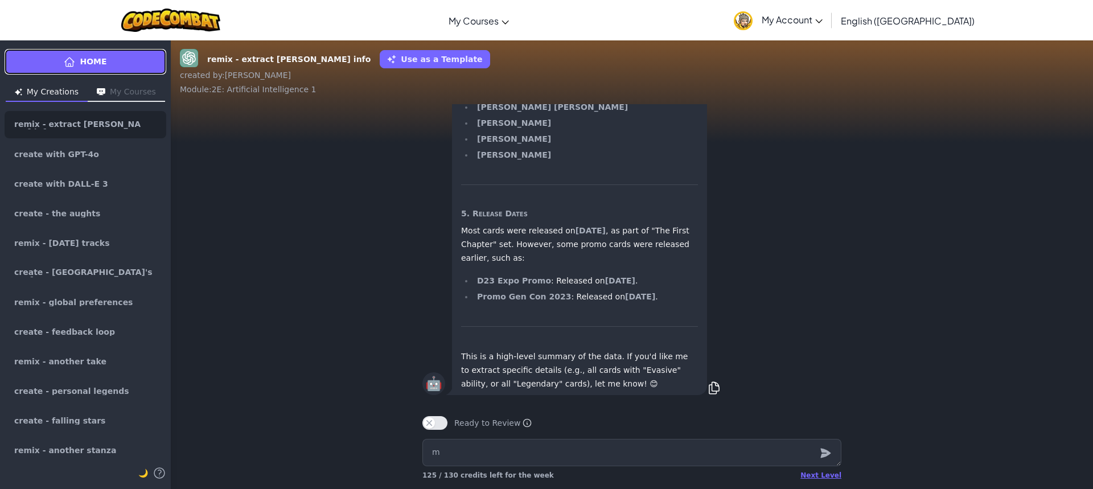
click at [128, 58] on link "Home" at bounding box center [86, 62] width 162 height 26
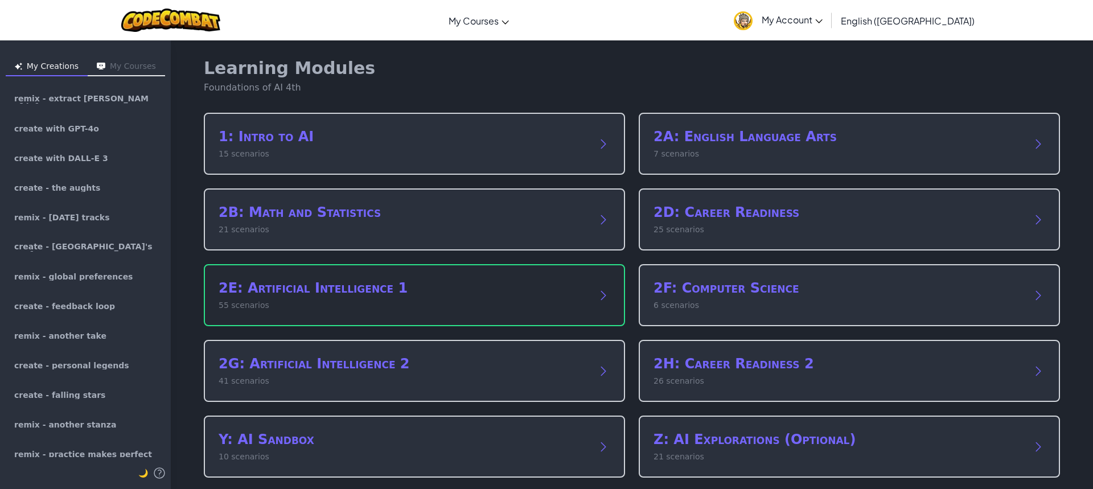
click at [461, 296] on h2 "2E: Artificial Intelligence 1" at bounding box center [403, 288] width 369 height 18
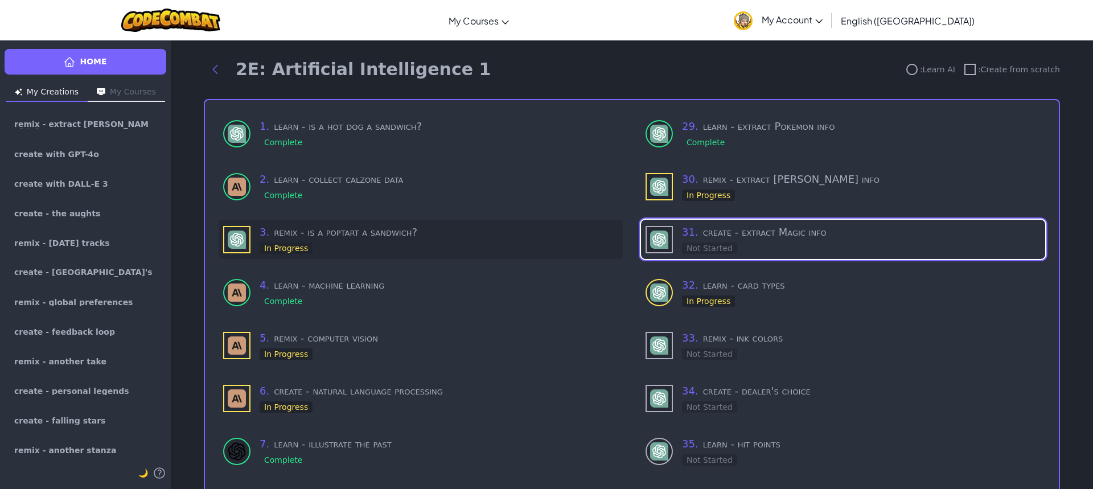
click at [327, 243] on div "3 . remix - is a poptart a sandwich? In Progress" at bounding box center [439, 239] width 359 height 30
